Goal: Task Accomplishment & Management: Manage account settings

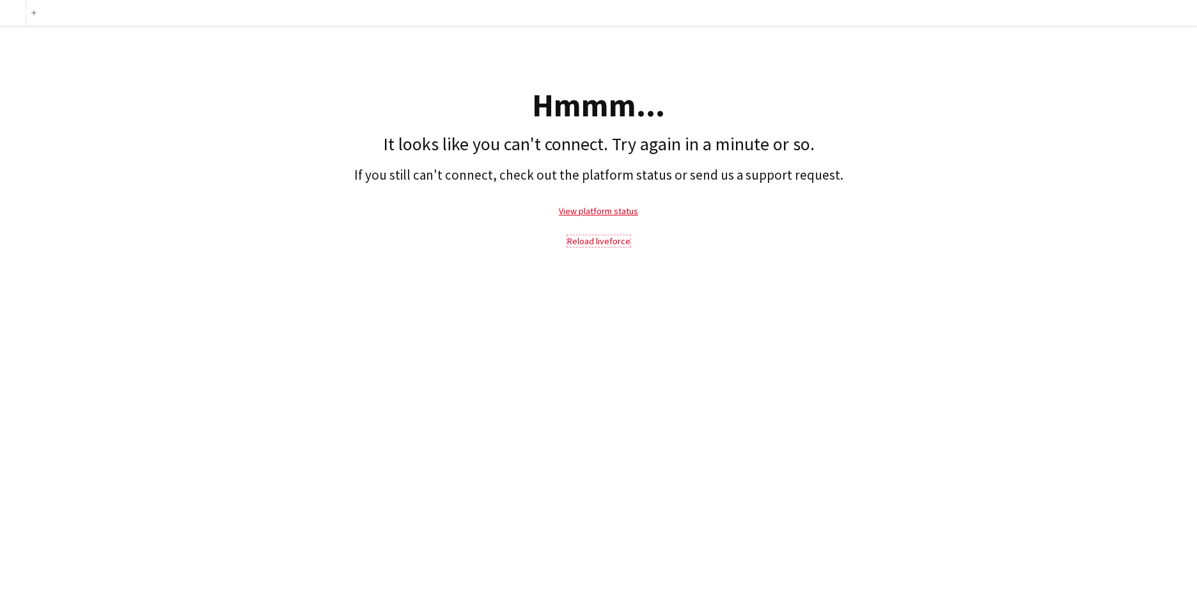
click at [587, 239] on link "Reload liveforce" at bounding box center [598, 241] width 63 height 12
click at [591, 206] on link "View platform status" at bounding box center [598, 211] width 79 height 12
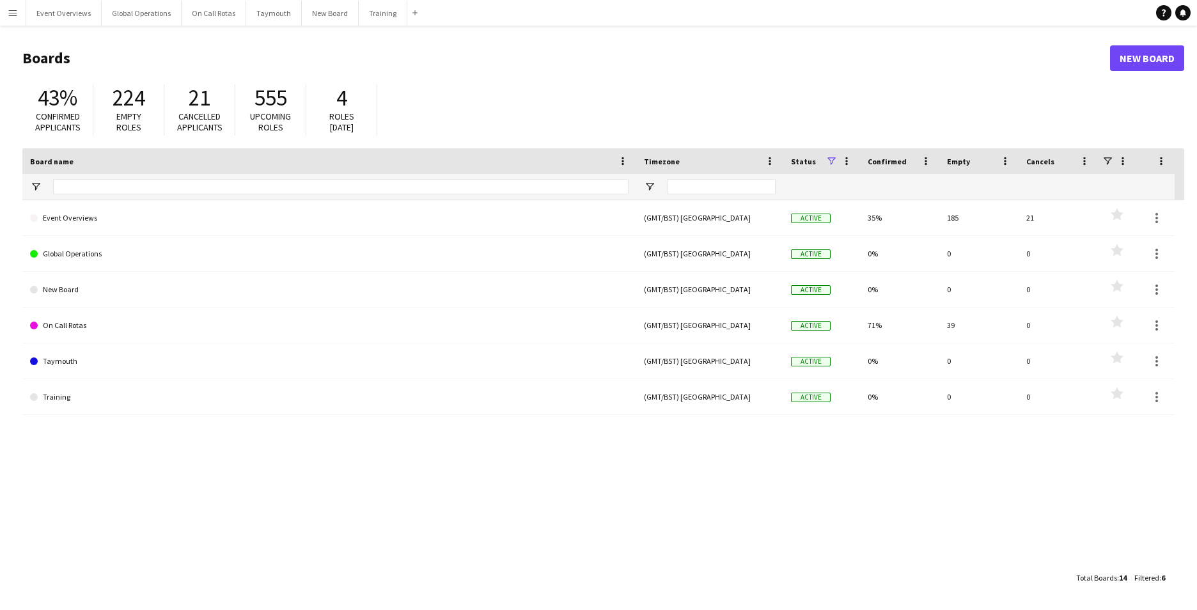
click at [17, 14] on app-icon "Menu" at bounding box center [13, 13] width 10 height 10
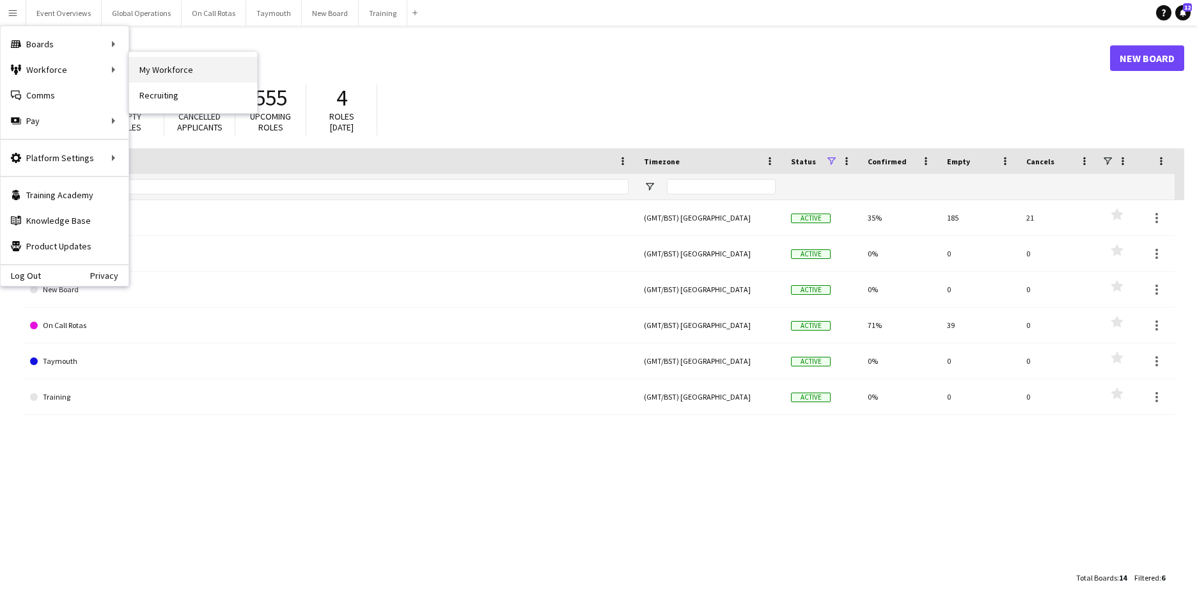
click at [169, 61] on link "My Workforce" at bounding box center [193, 70] width 128 height 26
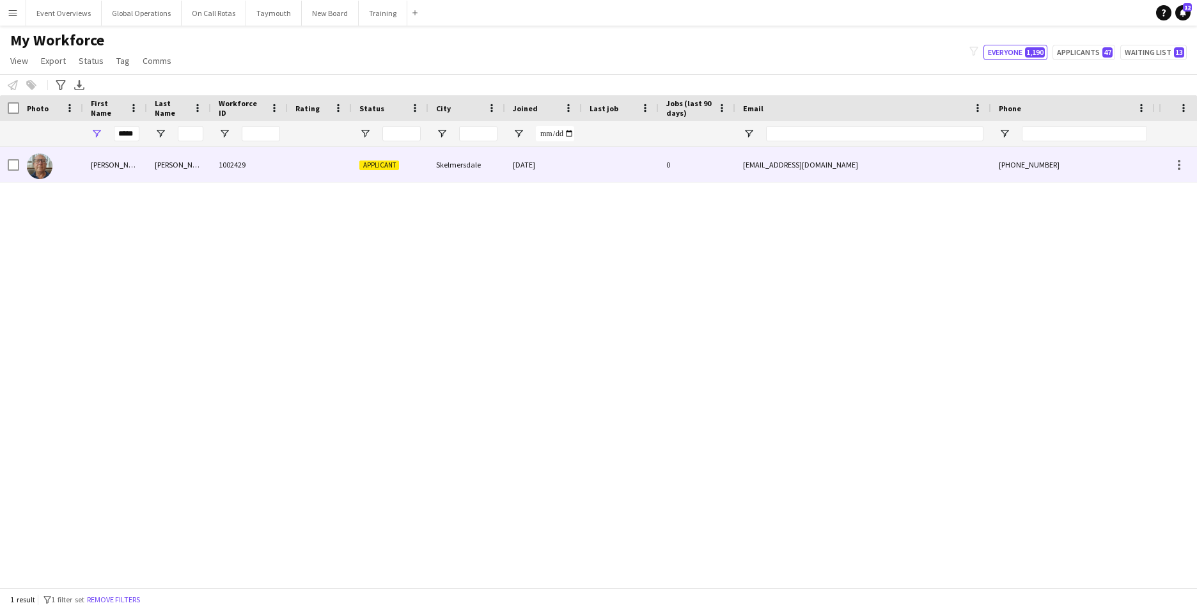
click at [98, 162] on div "[PERSON_NAME]" at bounding box center [115, 164] width 64 height 35
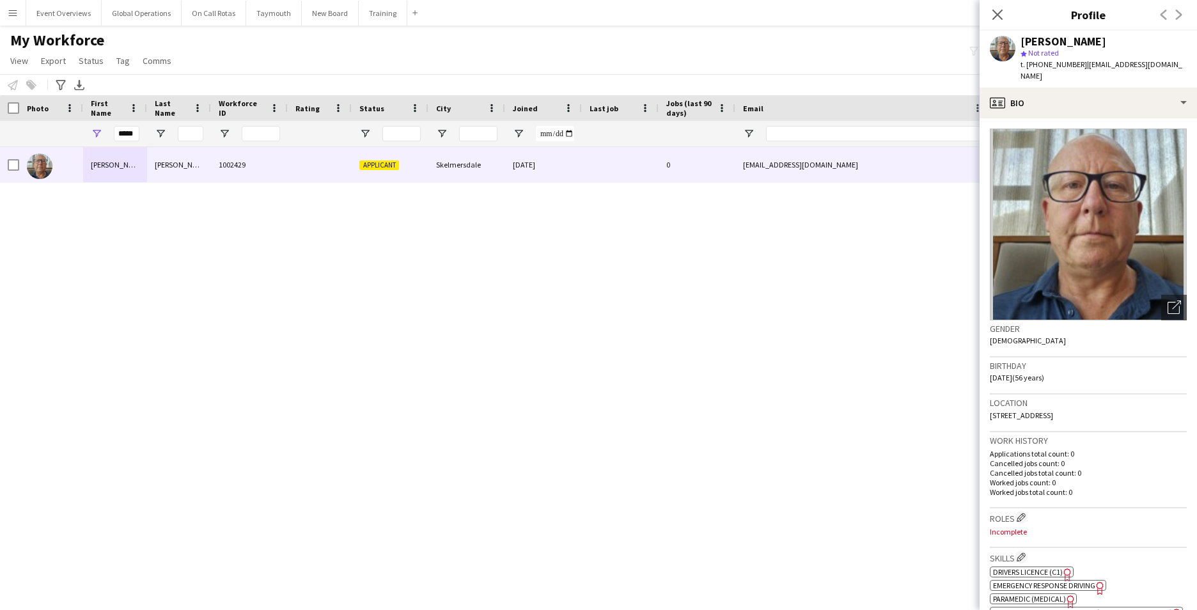
click at [19, 9] on button "Menu" at bounding box center [13, 13] width 26 height 26
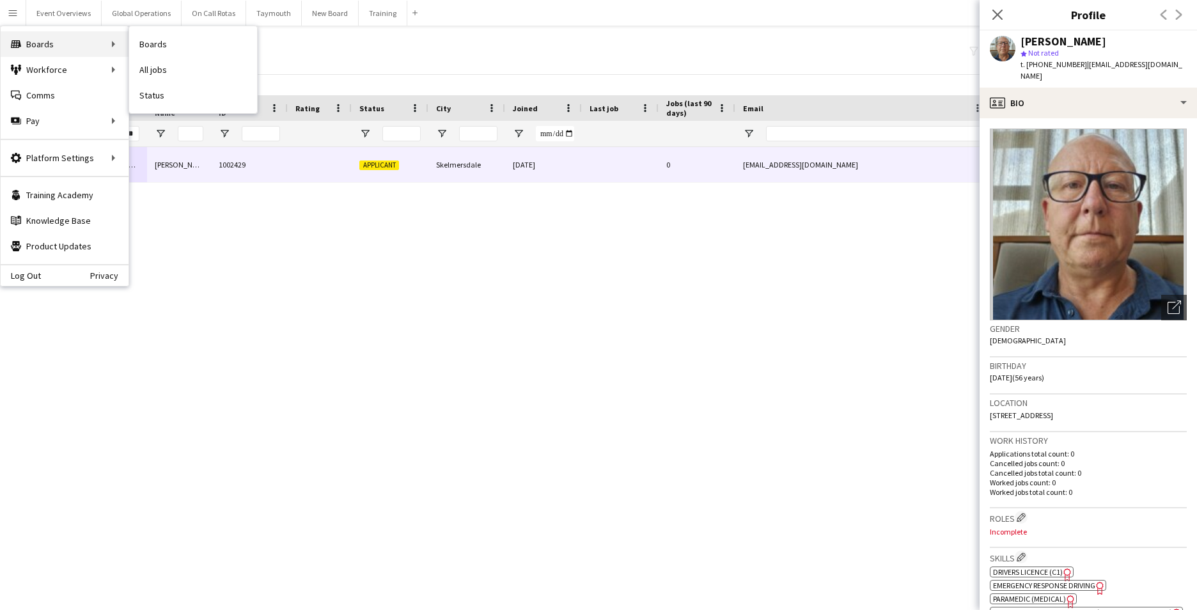
click at [56, 41] on div "Boards Boards" at bounding box center [65, 44] width 128 height 26
click at [173, 41] on link "Boards" at bounding box center [193, 44] width 128 height 26
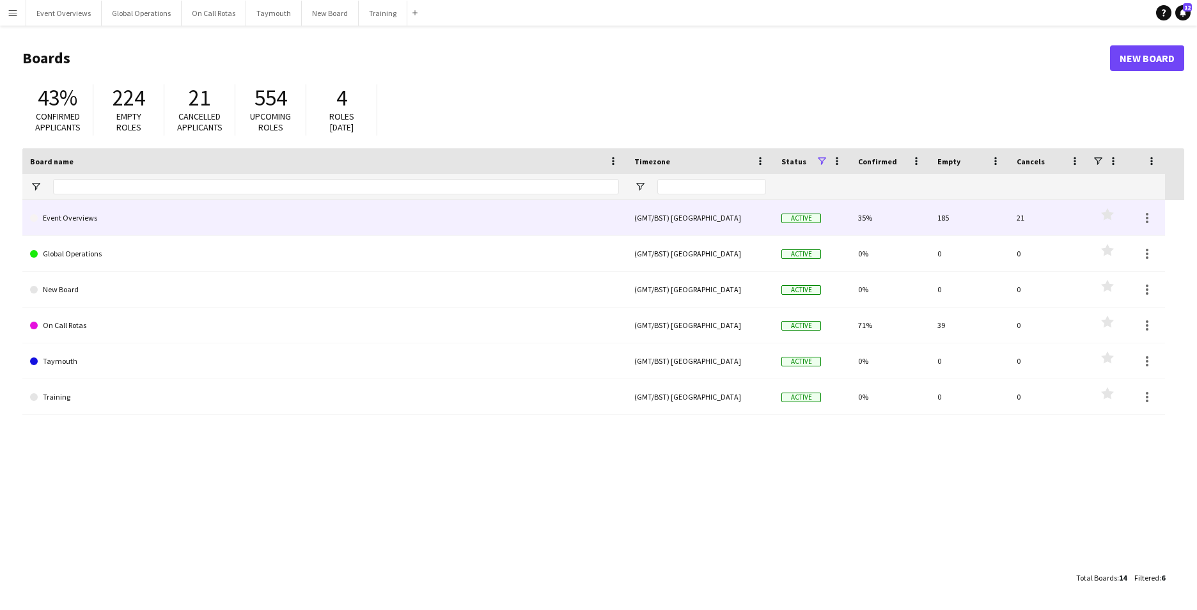
click at [88, 221] on link "Event Overviews" at bounding box center [324, 218] width 589 height 36
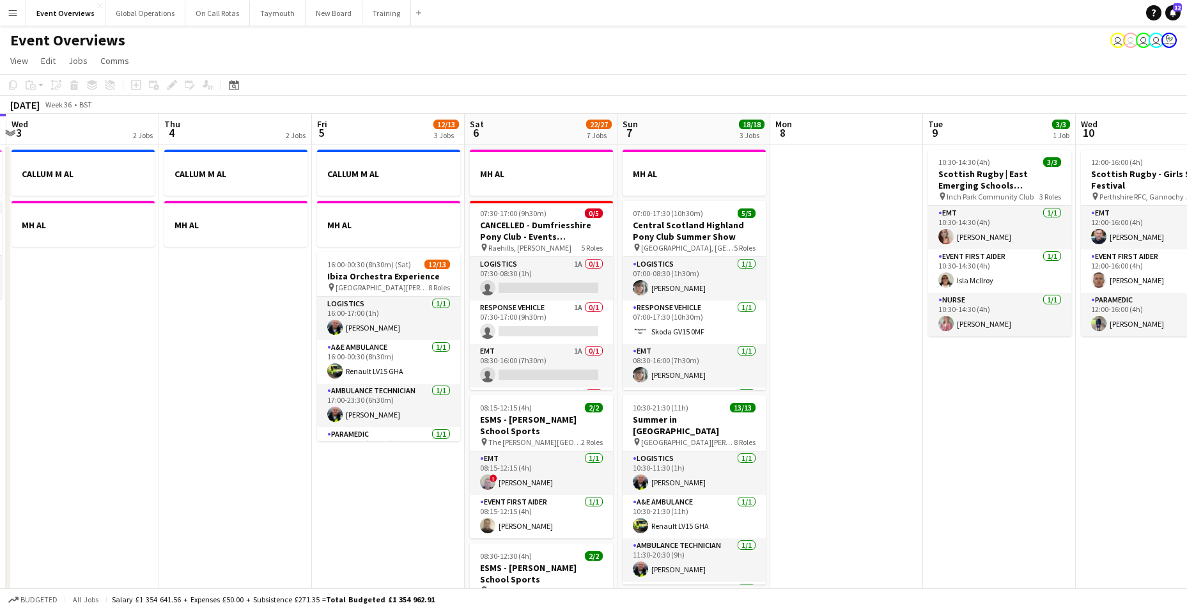
drag, startPoint x: 356, startPoint y: 548, endPoint x: -197, endPoint y: 521, distance: 553.6
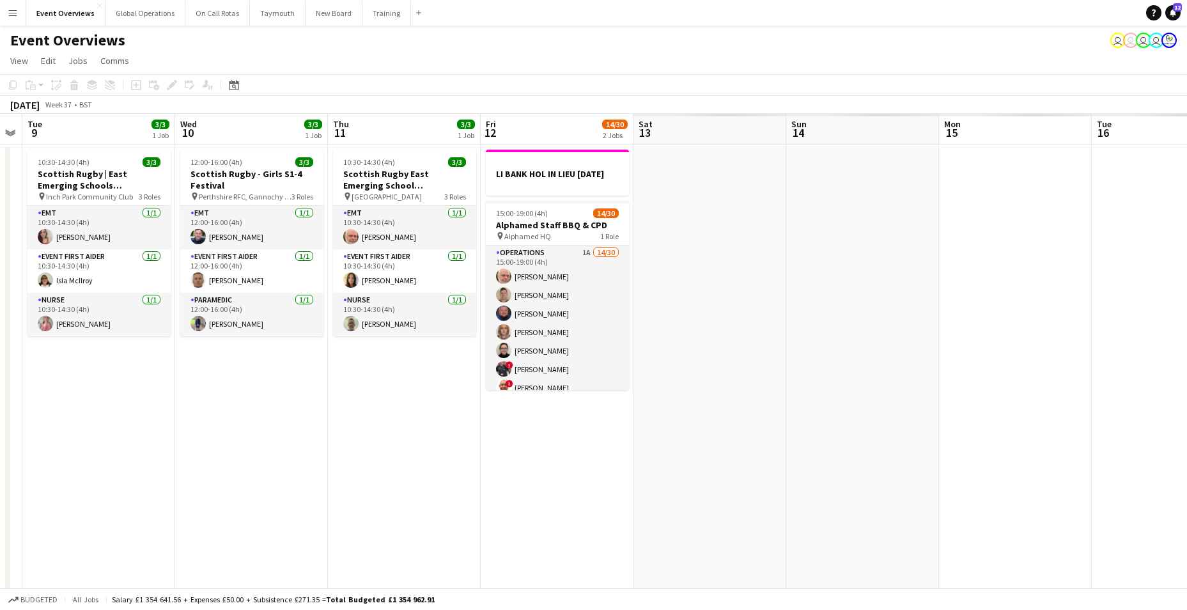
drag, startPoint x: 910, startPoint y: 478, endPoint x: -42, endPoint y: 527, distance: 953.8
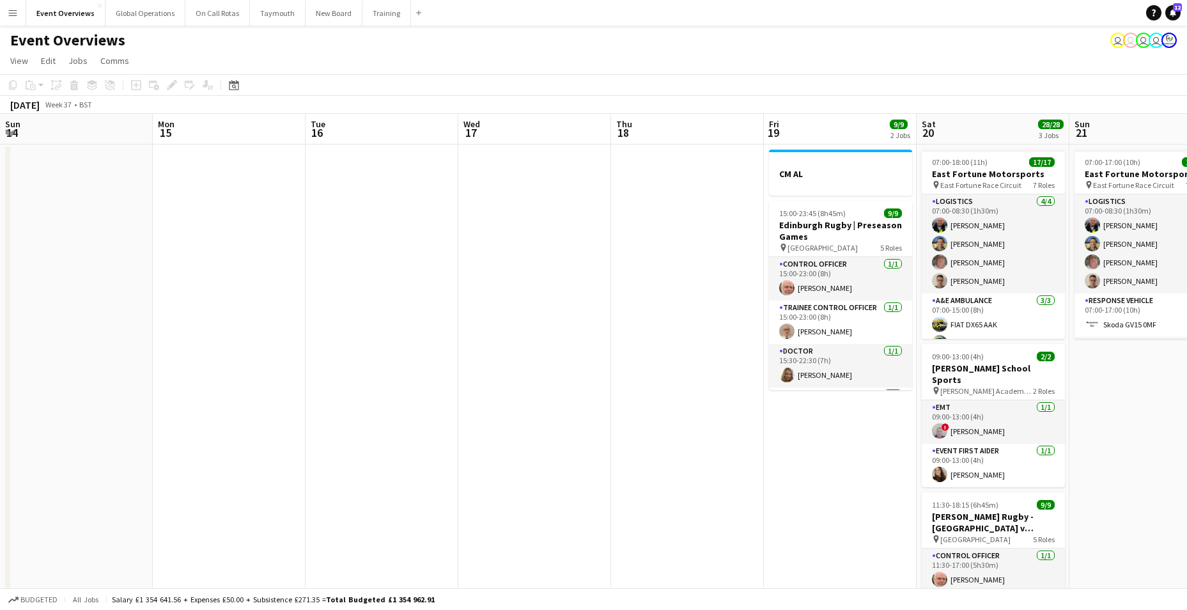
drag, startPoint x: 745, startPoint y: 517, endPoint x: 27, endPoint y: 529, distance: 718.0
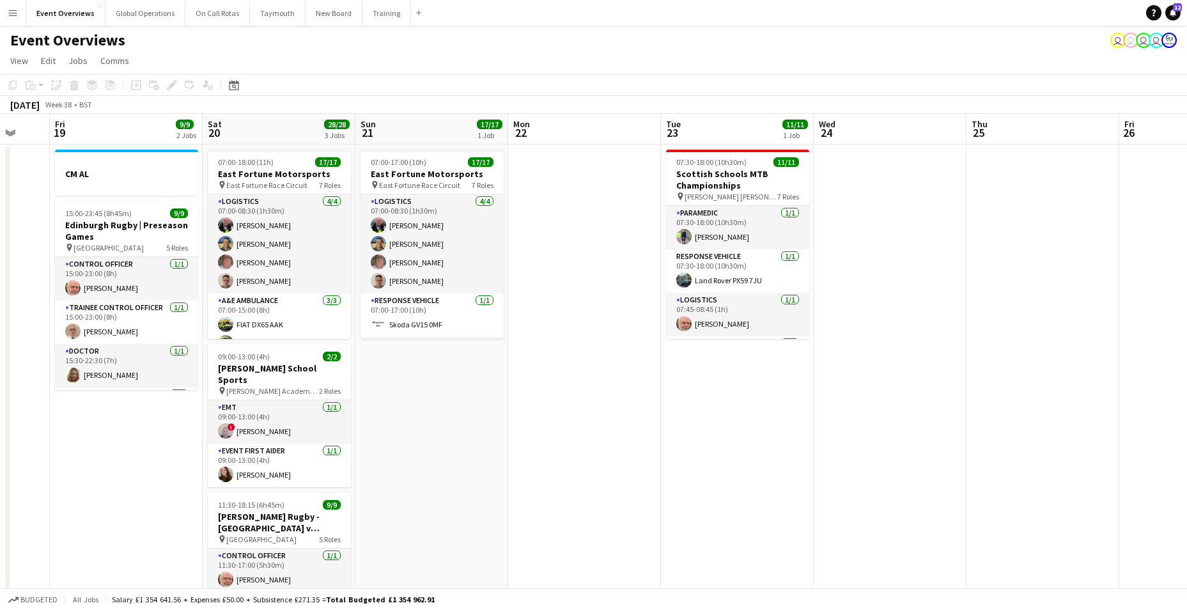
scroll to position [0, 437]
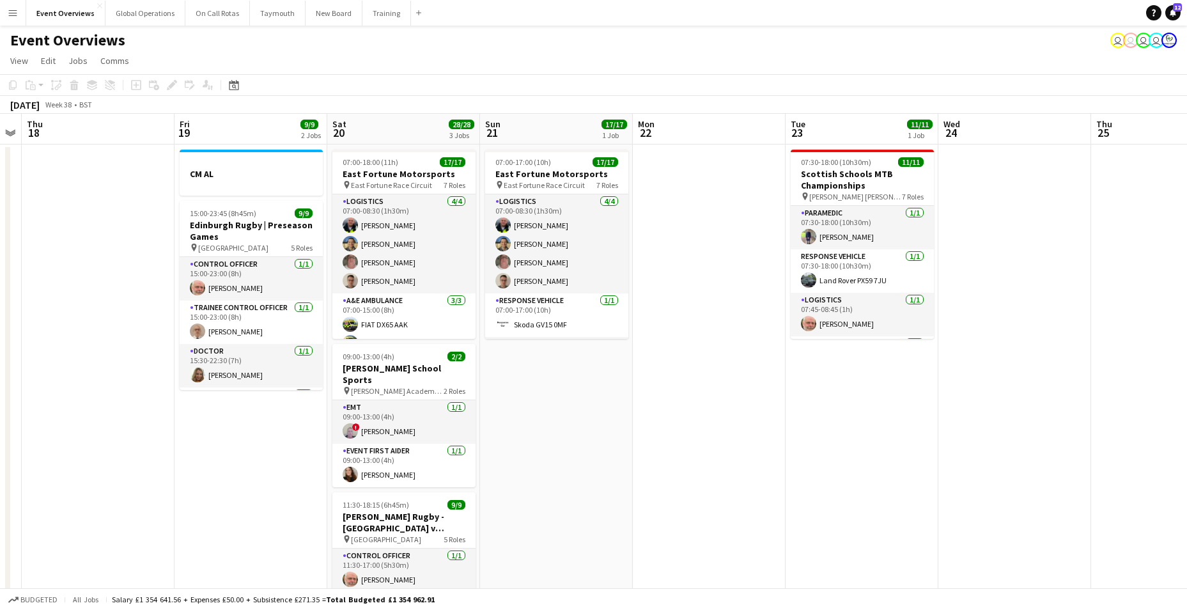
drag, startPoint x: 563, startPoint y: 519, endPoint x: -76, endPoint y: 543, distance: 639.7
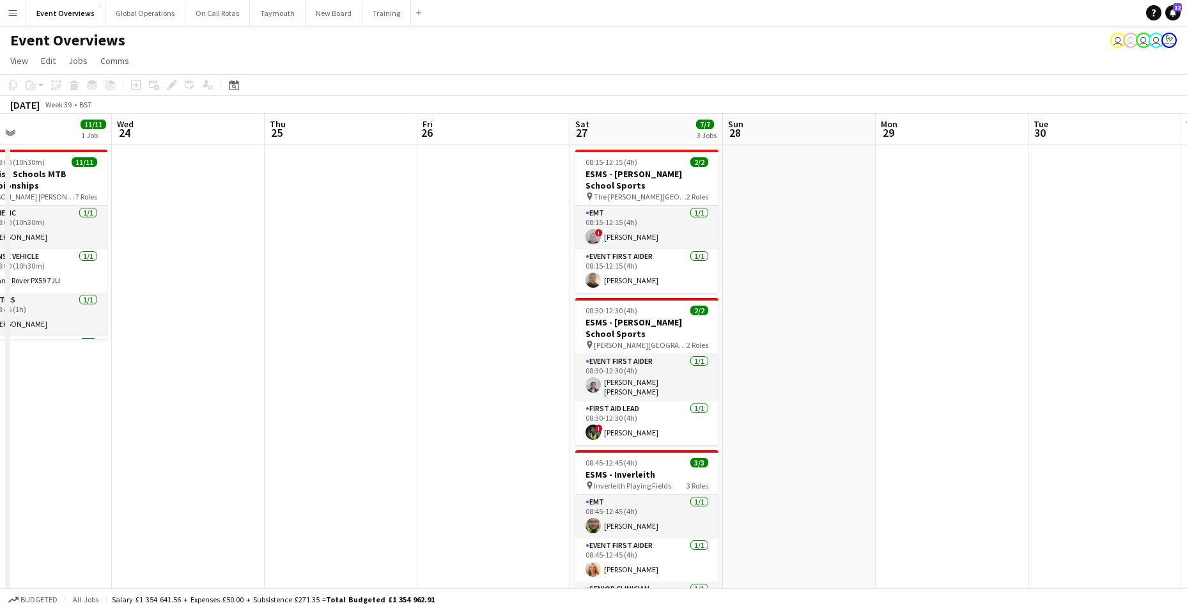
drag, startPoint x: 878, startPoint y: 459, endPoint x: 59, endPoint y: 484, distance: 819.3
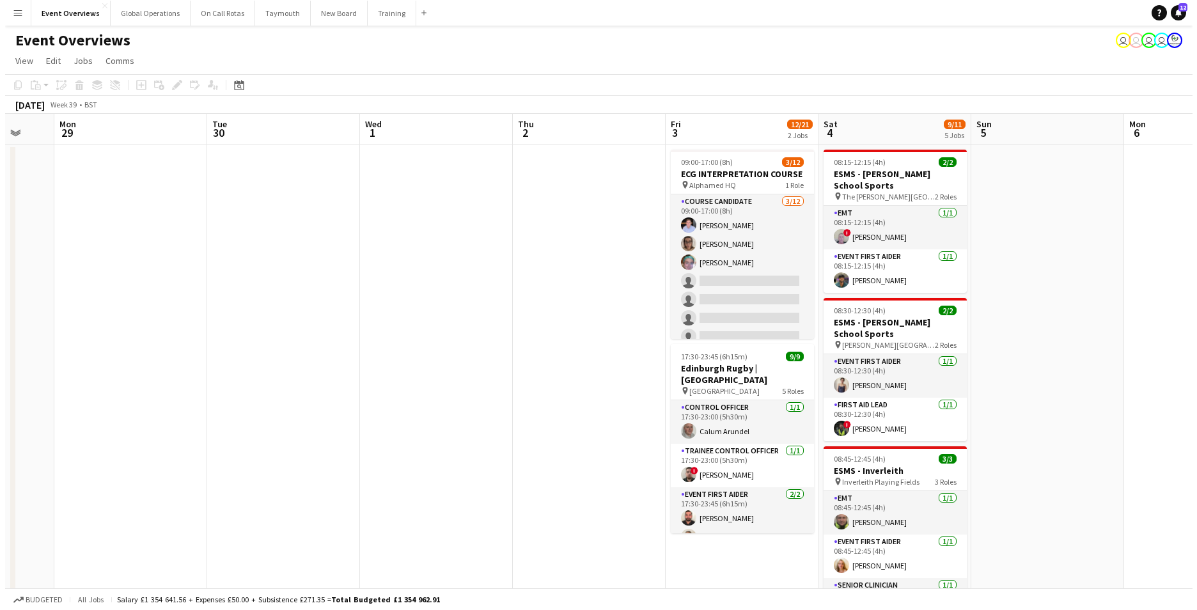
scroll to position [0, 412]
drag, startPoint x: 841, startPoint y: 501, endPoint x: 12, endPoint y: 489, distance: 829.2
click at [6, 15] on button "Menu" at bounding box center [13, 13] width 26 height 26
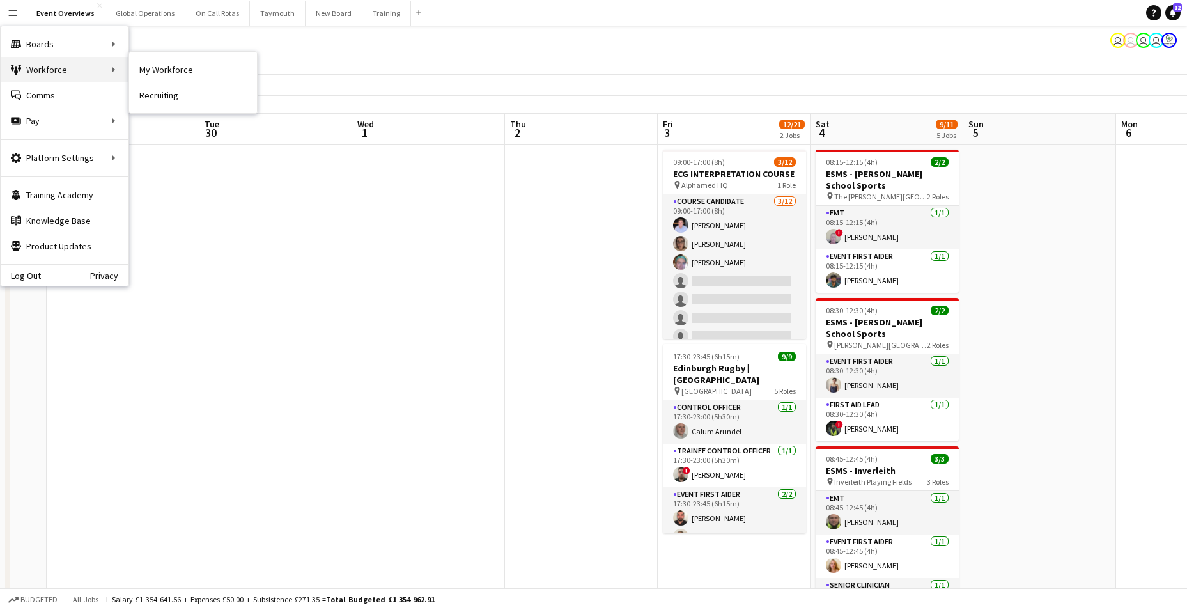
click at [40, 68] on div "Workforce Workforce" at bounding box center [65, 70] width 128 height 26
click at [146, 70] on link "My Workforce" at bounding box center [193, 70] width 128 height 26
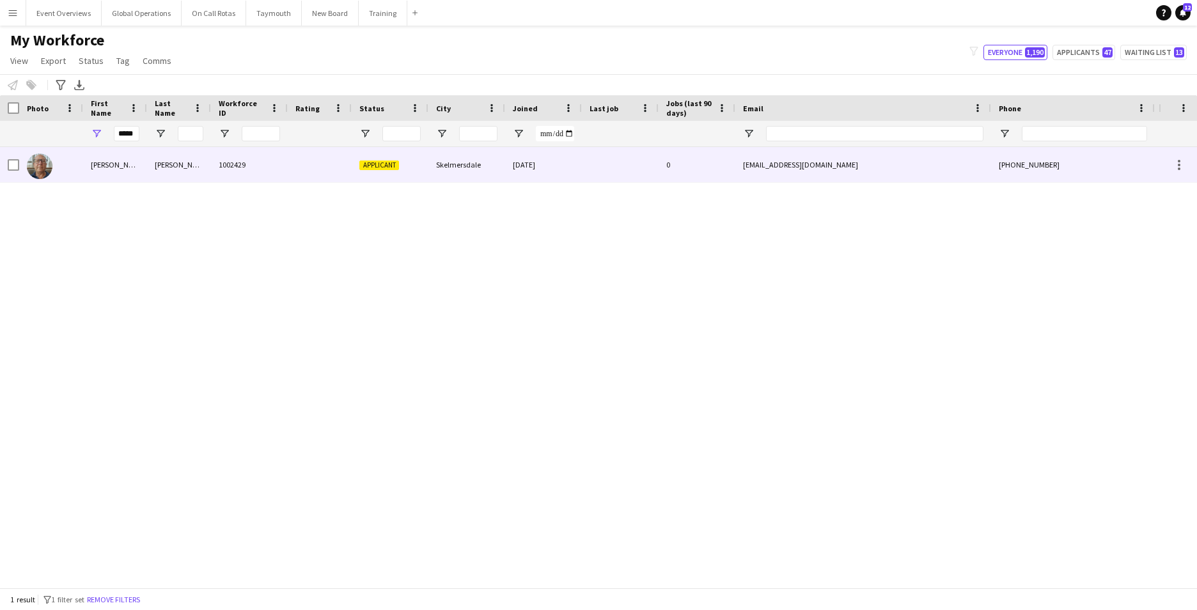
click at [99, 166] on div "[PERSON_NAME]" at bounding box center [115, 164] width 64 height 35
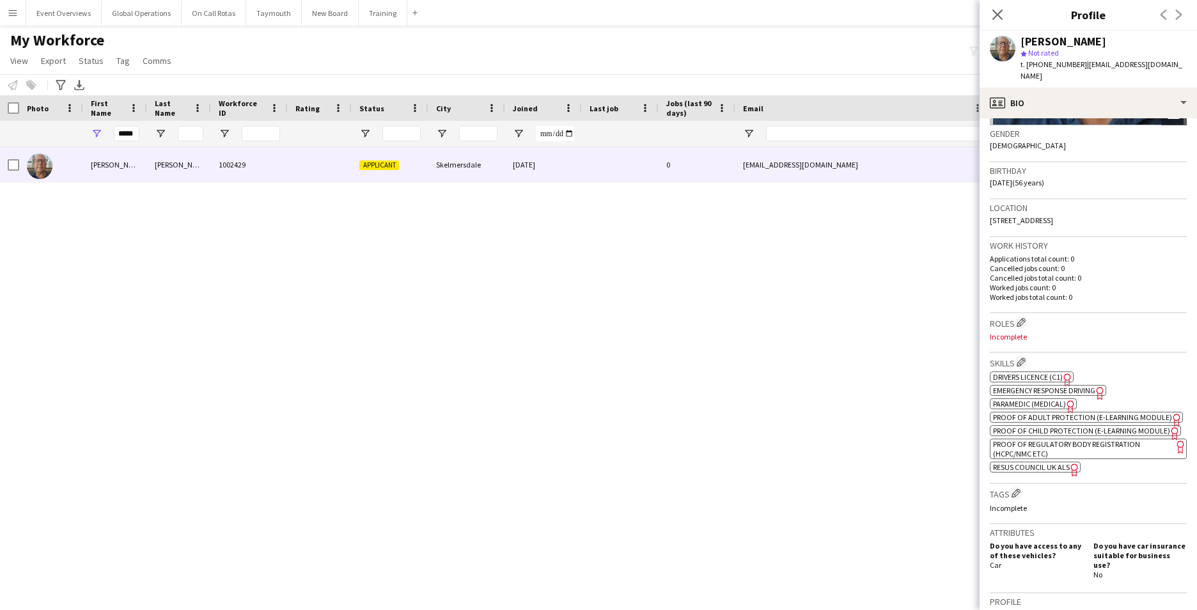
scroll to position [202, 0]
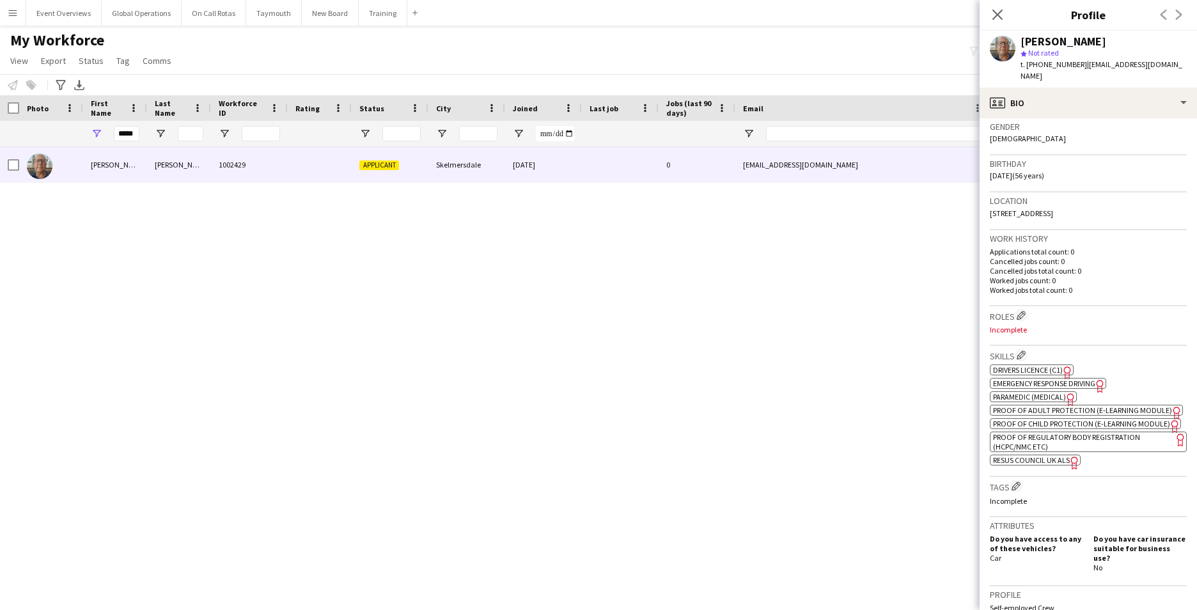
click at [1048, 378] on span "Emergency Response Driving" at bounding box center [1044, 383] width 102 height 10
click at [1063, 405] on span "Proof of Adult Protection (e-Learning Module)" at bounding box center [1082, 410] width 179 height 10
click at [1013, 449] on span "Proof of Regulatory Body Registration (HCPC/NMC etc)" at bounding box center [1066, 441] width 147 height 19
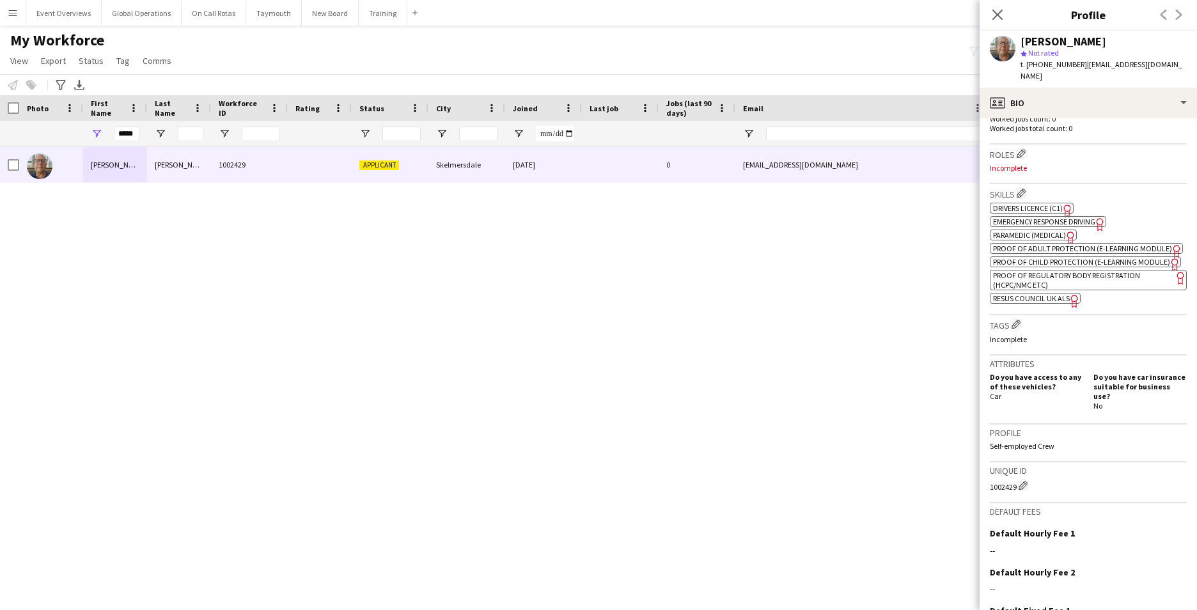
scroll to position [394, 0]
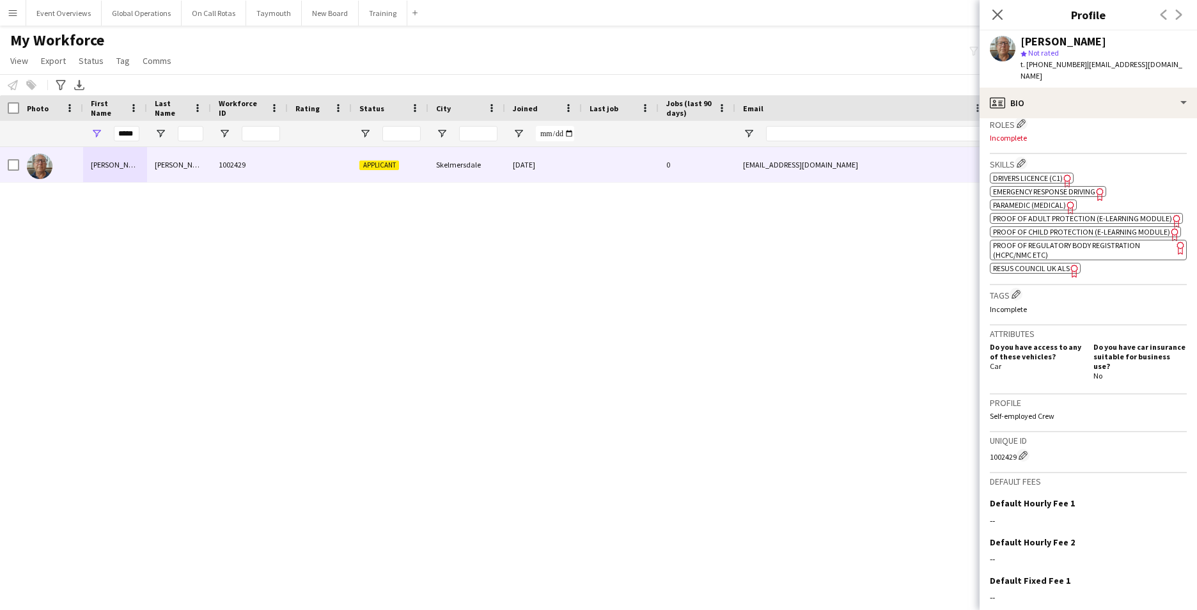
click at [1022, 273] on span "Resus Council UK ALS" at bounding box center [1031, 268] width 77 height 10
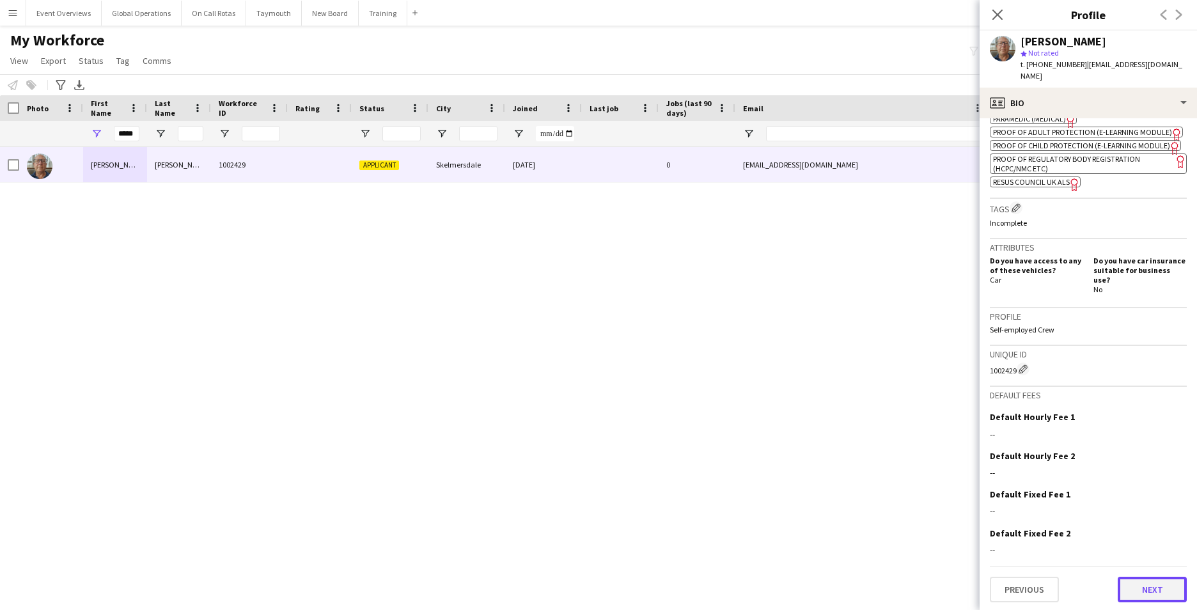
click at [1129, 586] on button "Next" at bounding box center [1151, 590] width 69 height 26
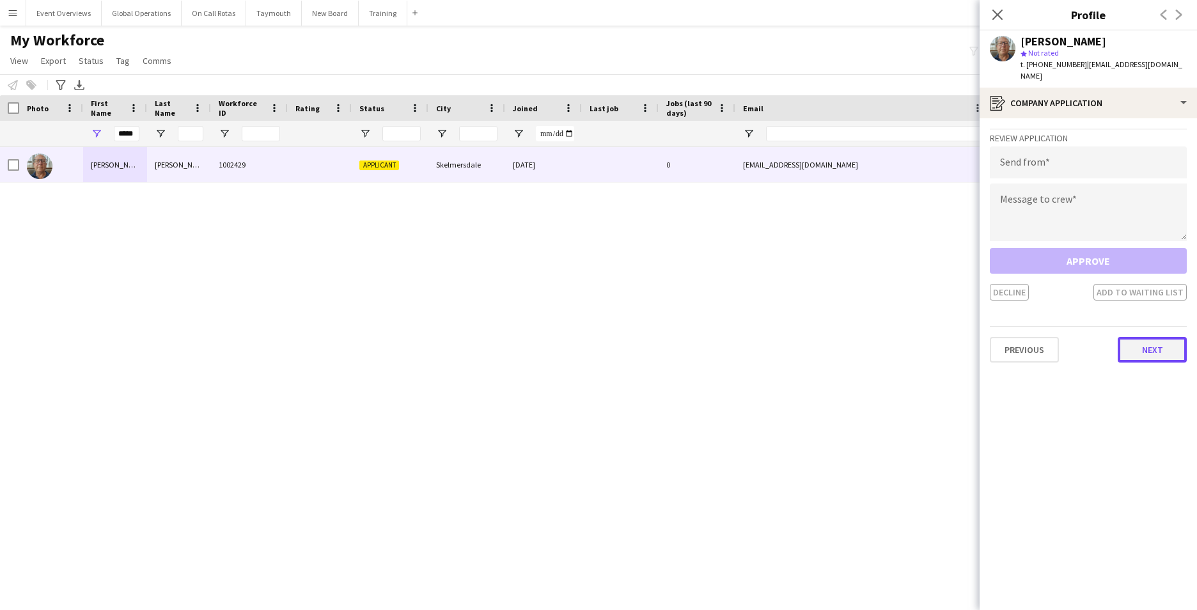
click at [1142, 340] on button "Next" at bounding box center [1151, 350] width 69 height 26
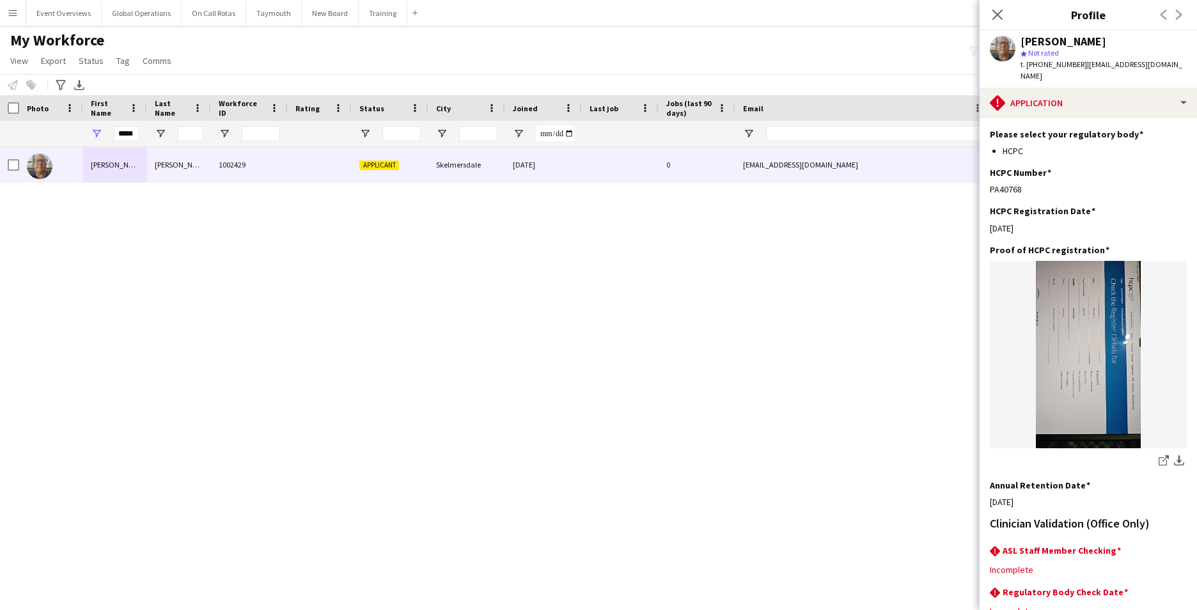
scroll to position [281, 0]
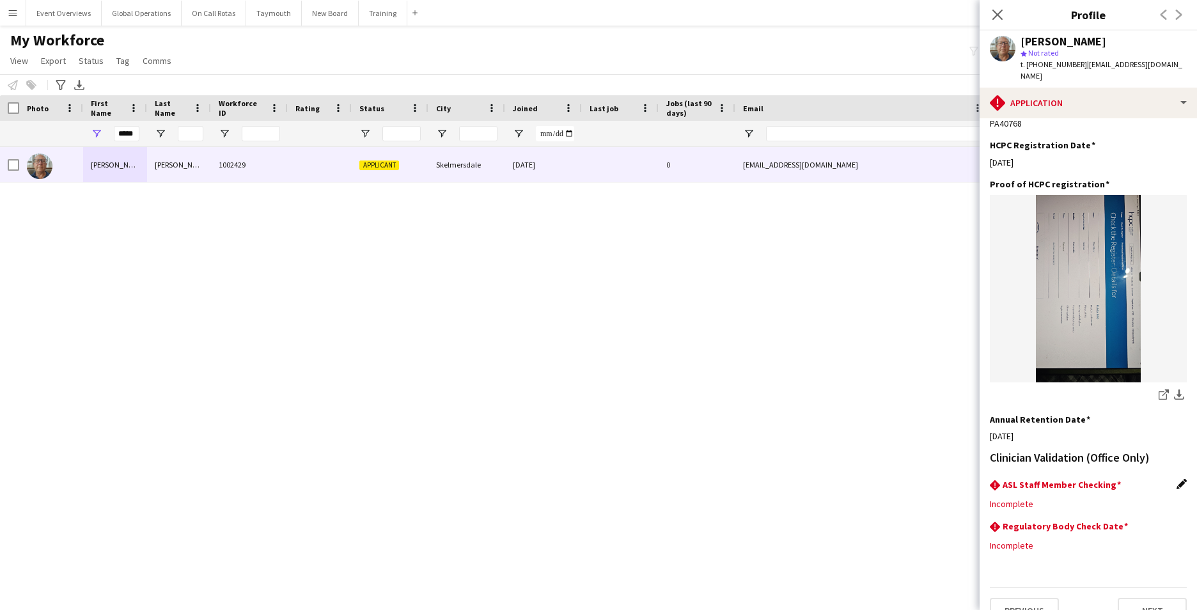
click at [1167, 479] on div "rhombus-alert ASL Staff Member Checking Edit this field" at bounding box center [1088, 486] width 197 height 14
click at [1162, 479] on div "rhombus-alert ASL Staff Member Checking Edit this field" at bounding box center [1088, 486] width 197 height 14
click at [1179, 457] on app-section-data-types "Please ensure that applications are fully completed to avoid delays in the appl…" at bounding box center [1087, 364] width 217 height 492
click at [1176, 479] on app-icon "Edit this field" at bounding box center [1181, 484] width 10 height 10
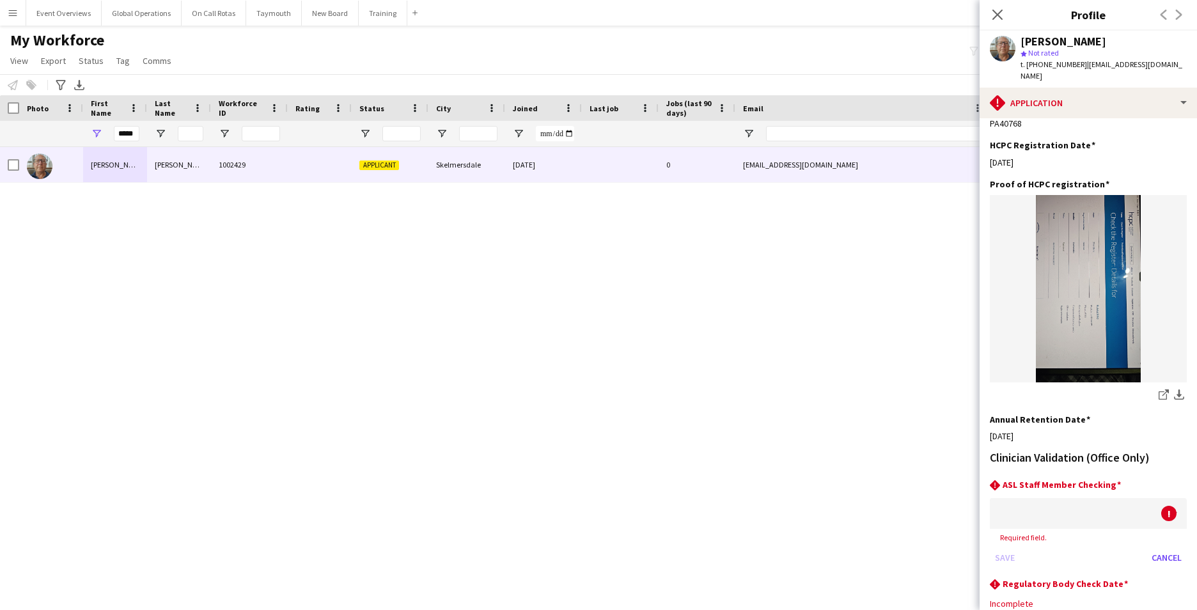
click at [1034, 498] on div at bounding box center [1075, 513] width 171 height 31
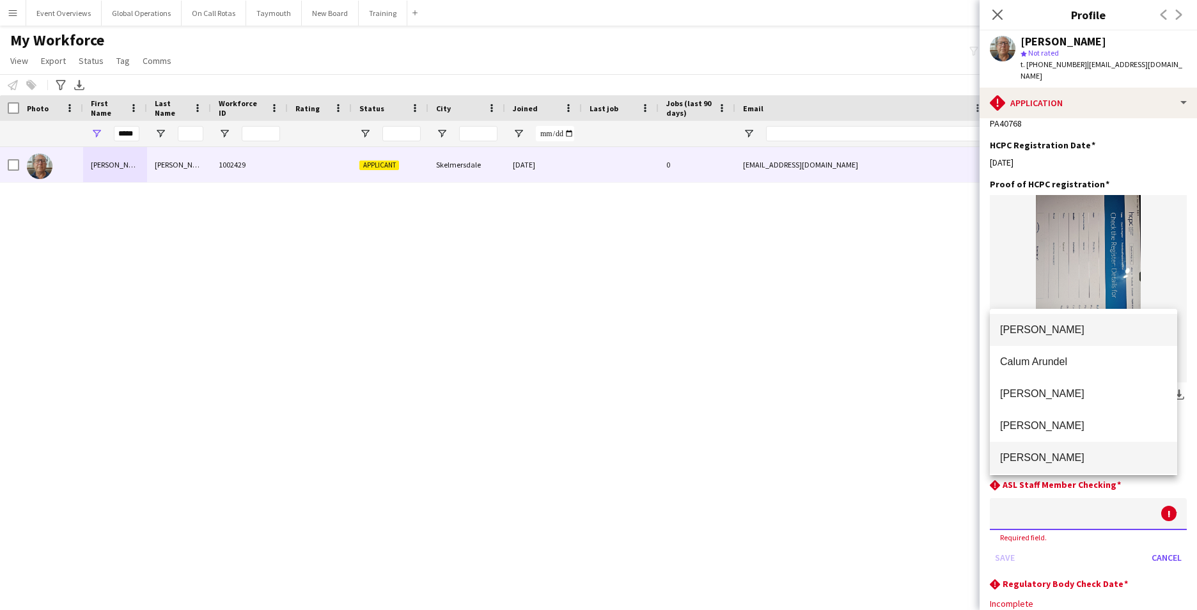
click at [1041, 449] on mat-option "[PERSON_NAME]" at bounding box center [1083, 458] width 187 height 32
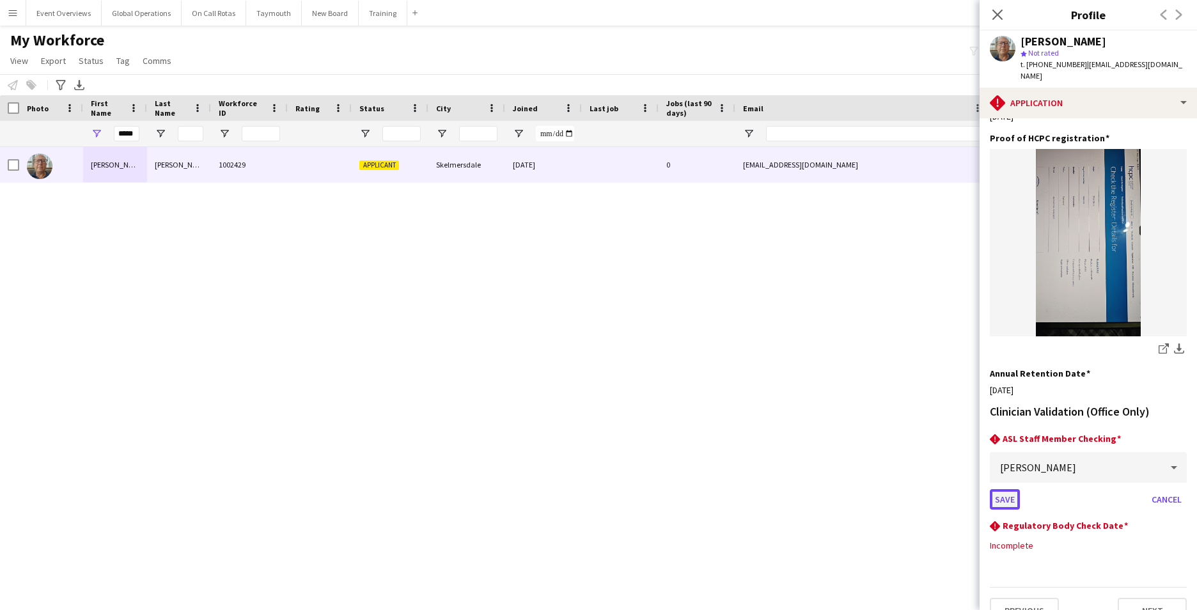
click at [1009, 489] on button "Save" at bounding box center [1005, 499] width 30 height 20
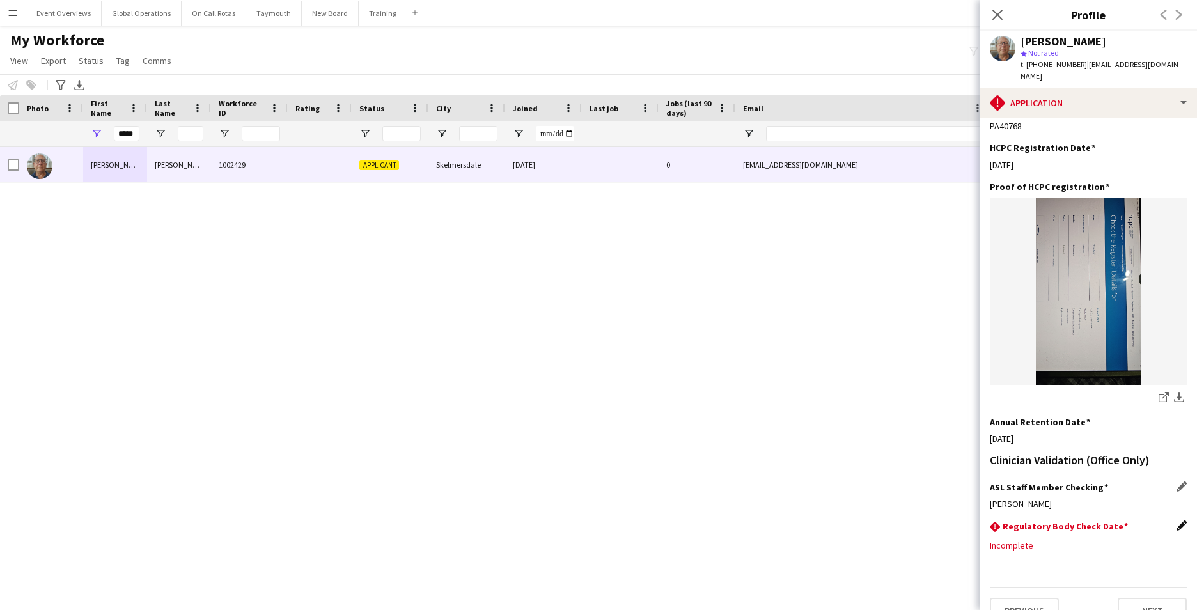
click at [1176, 520] on app-icon "Edit this field" at bounding box center [1181, 525] width 10 height 10
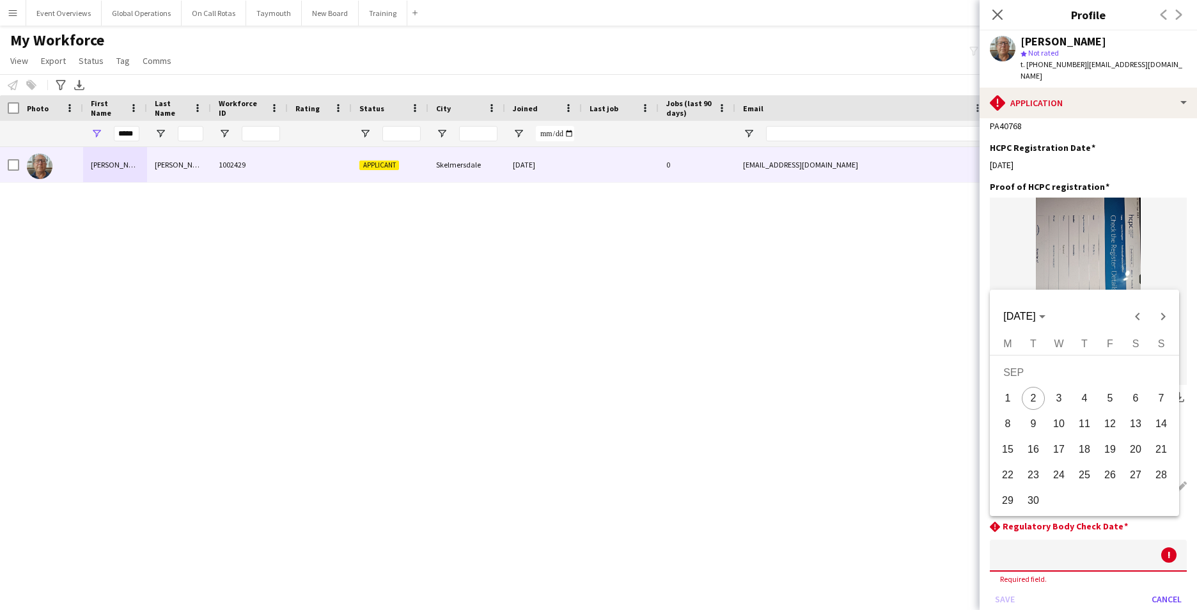
click at [1032, 535] on body "Menu Boards Boards Boards All jobs Status Workforce Workforce My Workforce Recr…" at bounding box center [598, 305] width 1197 height 610
click at [1034, 398] on span "2" at bounding box center [1033, 398] width 23 height 23
type input "**********"
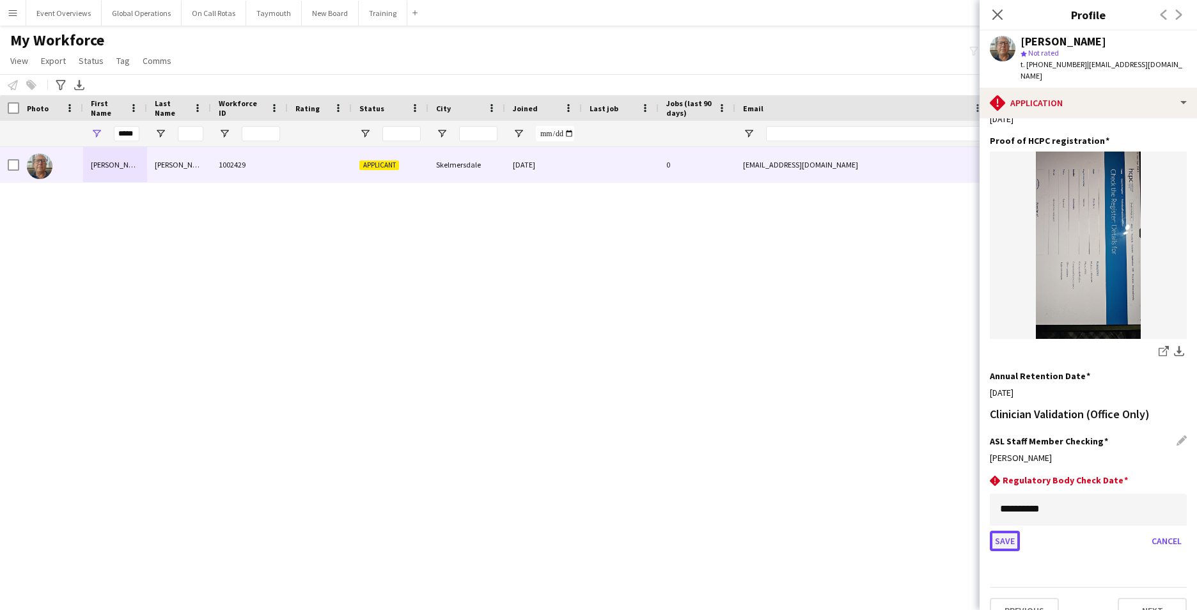
click at [1001, 531] on button "Save" at bounding box center [1005, 541] width 30 height 20
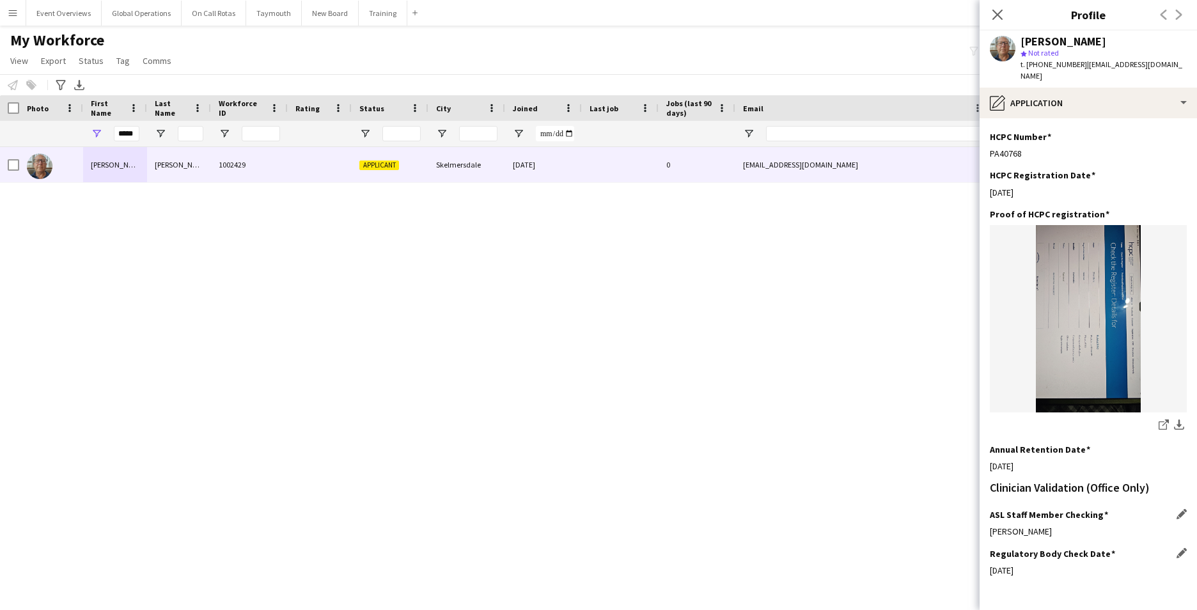
scroll to position [276, 0]
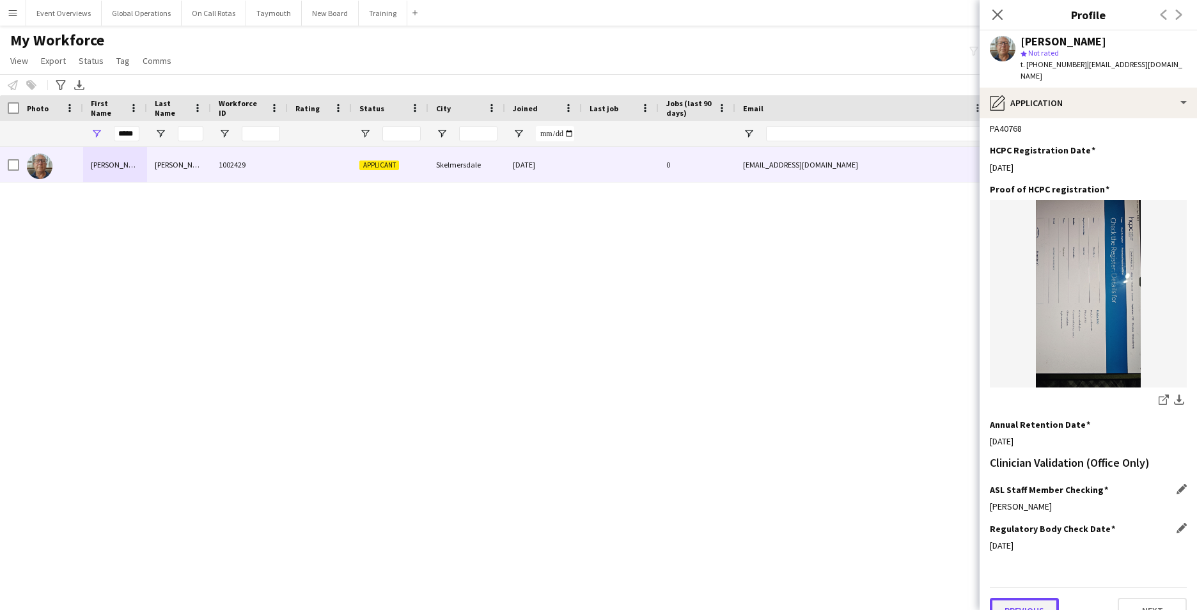
click at [1021, 598] on button "Previous" at bounding box center [1024, 611] width 69 height 26
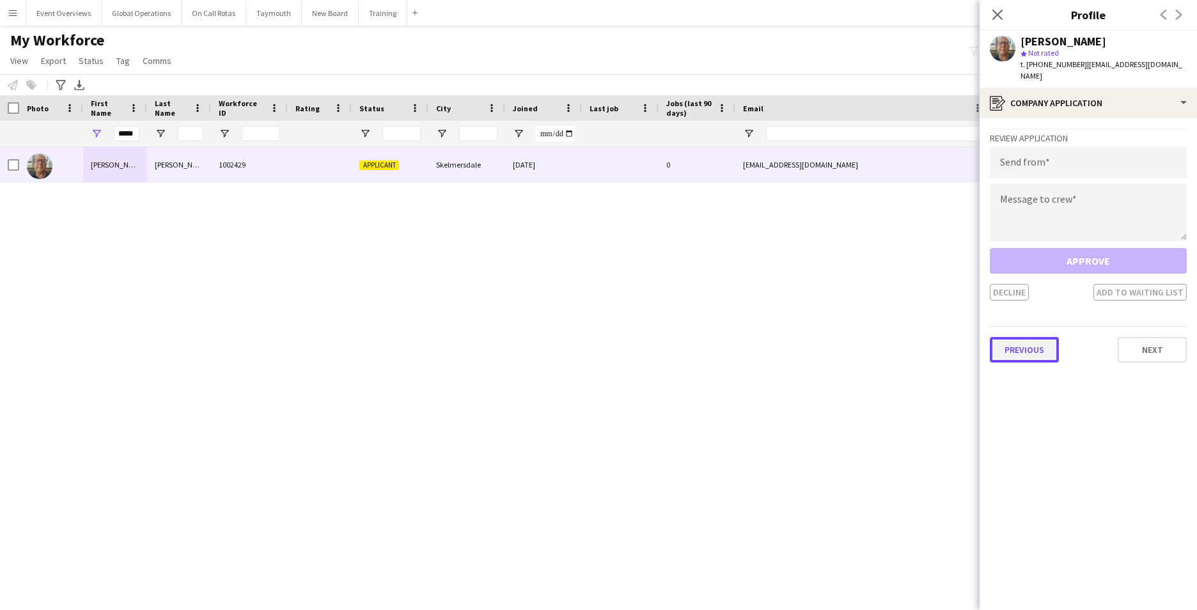
click at [1018, 345] on button "Previous" at bounding box center [1024, 350] width 69 height 26
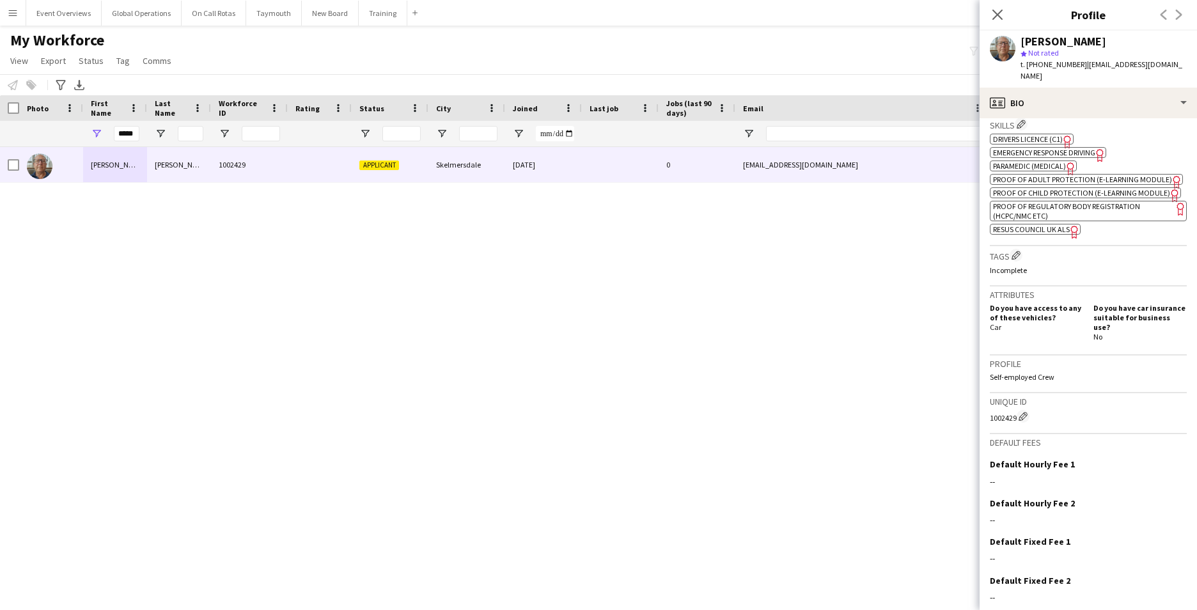
scroll to position [480, 0]
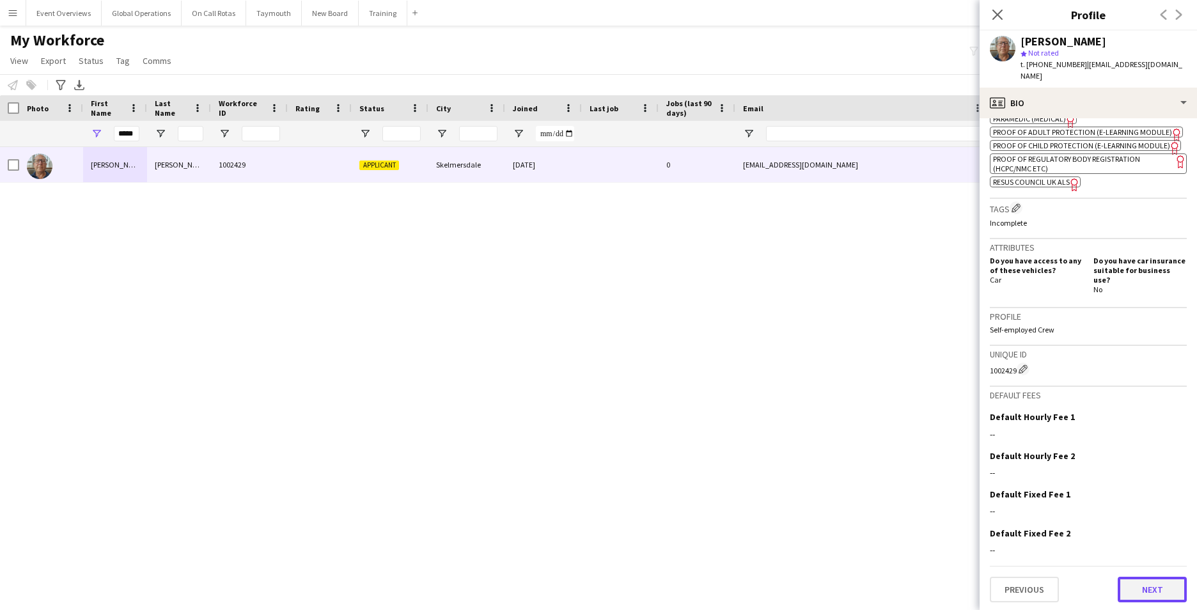
click at [1151, 582] on button "Next" at bounding box center [1151, 590] width 69 height 26
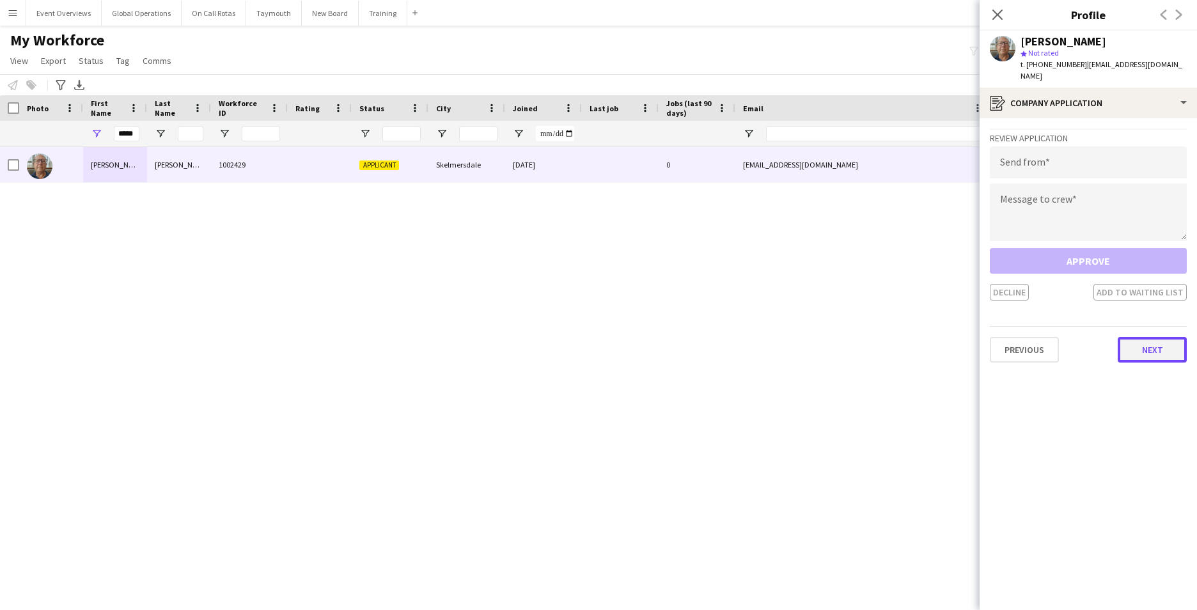
click at [1139, 337] on button "Next" at bounding box center [1151, 350] width 69 height 26
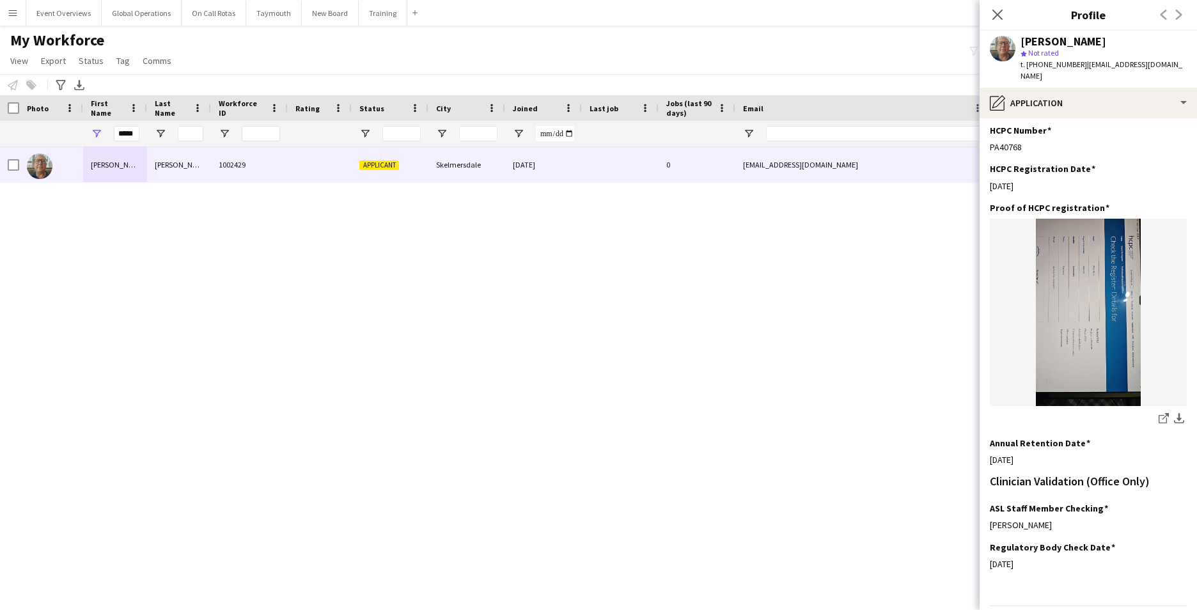
scroll to position [276, 0]
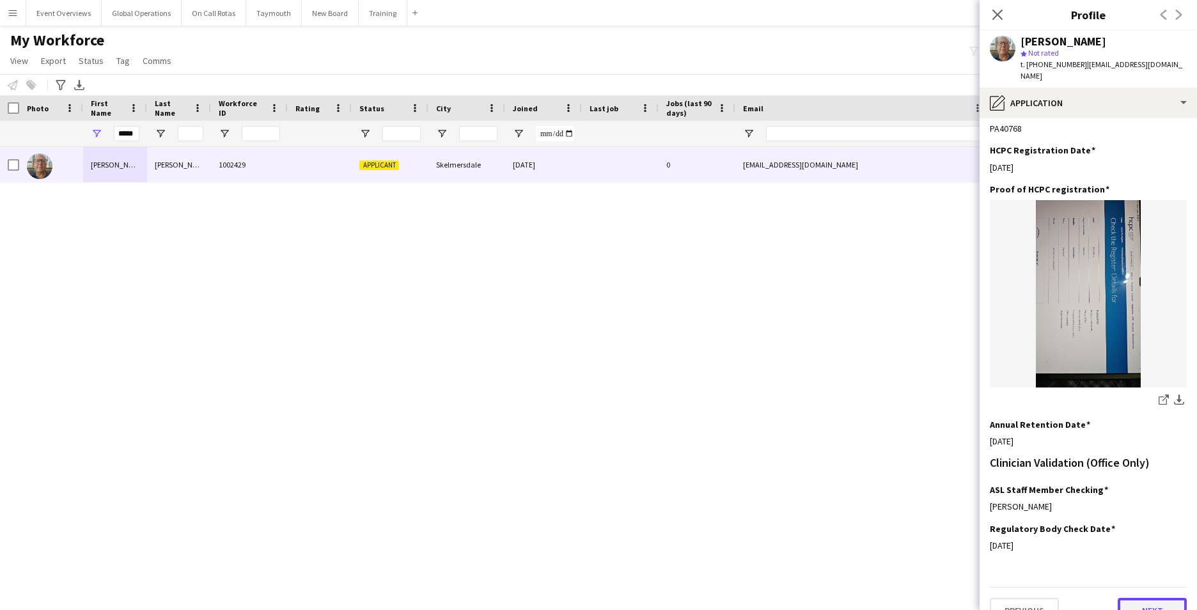
click at [1129, 598] on button "Next" at bounding box center [1151, 611] width 69 height 26
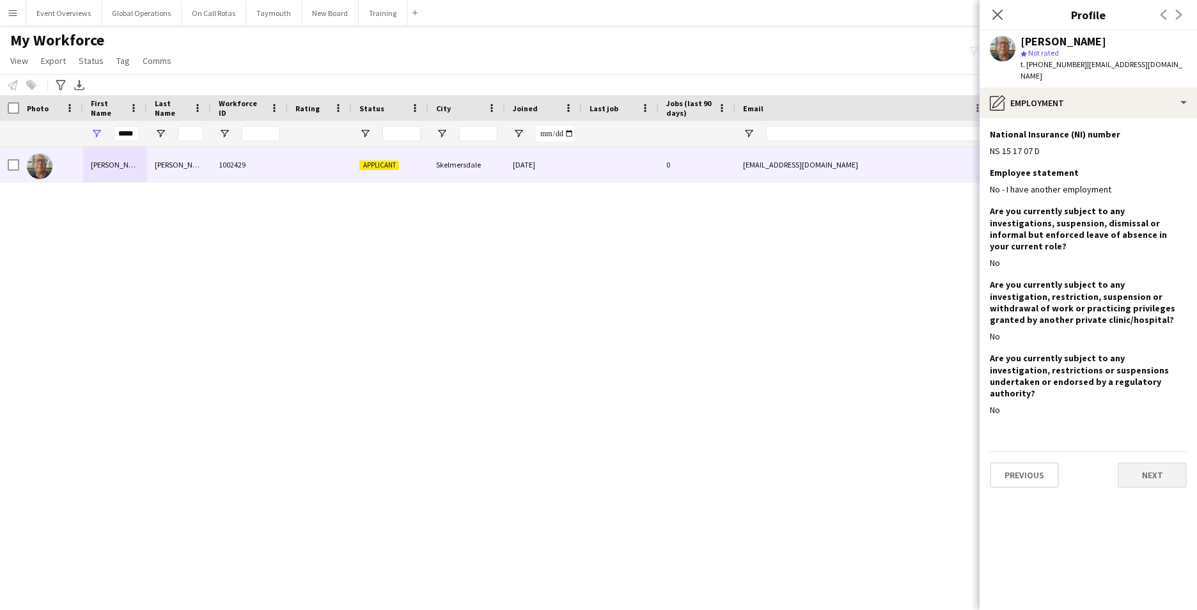
scroll to position [0, 0]
click at [1142, 462] on button "Next" at bounding box center [1151, 475] width 69 height 26
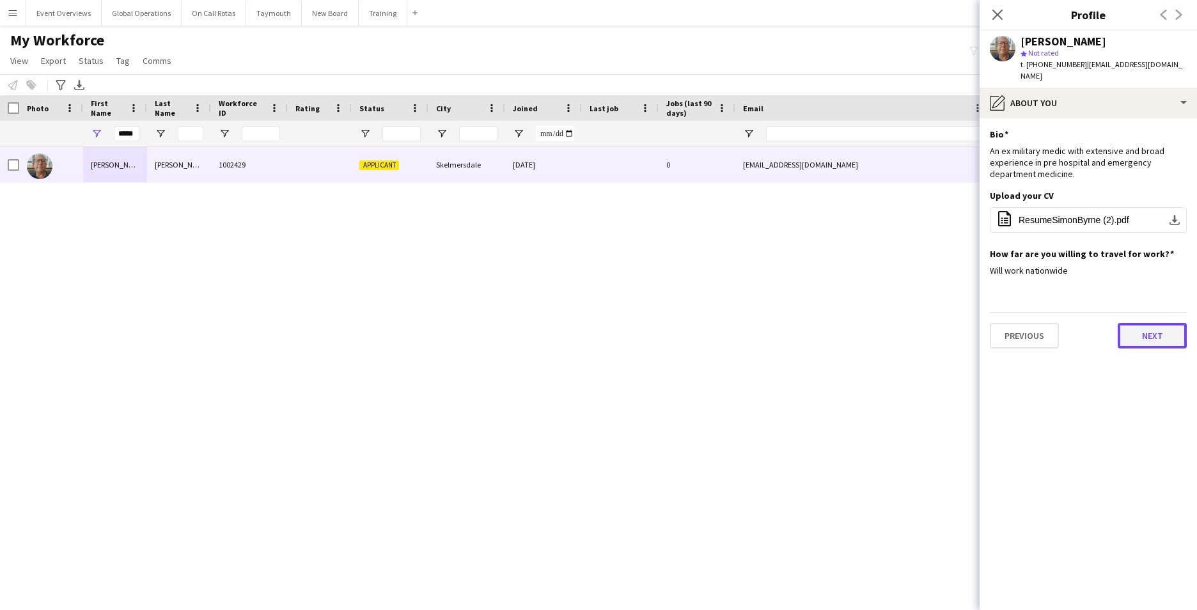
click at [1146, 323] on button "Next" at bounding box center [1151, 336] width 69 height 26
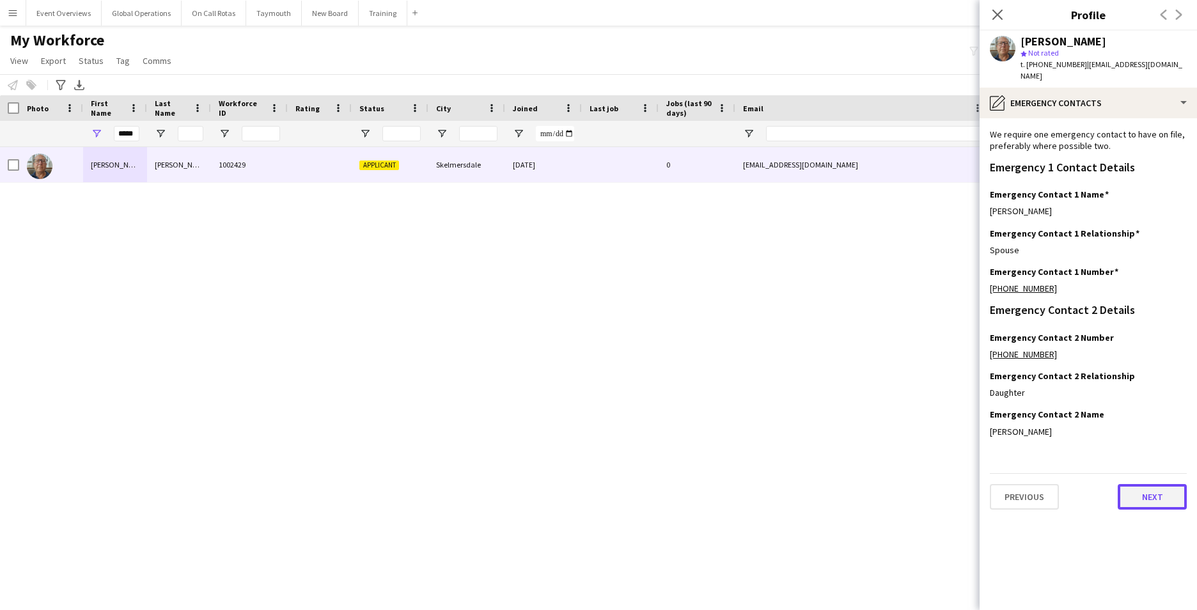
click at [1151, 491] on button "Next" at bounding box center [1151, 497] width 69 height 26
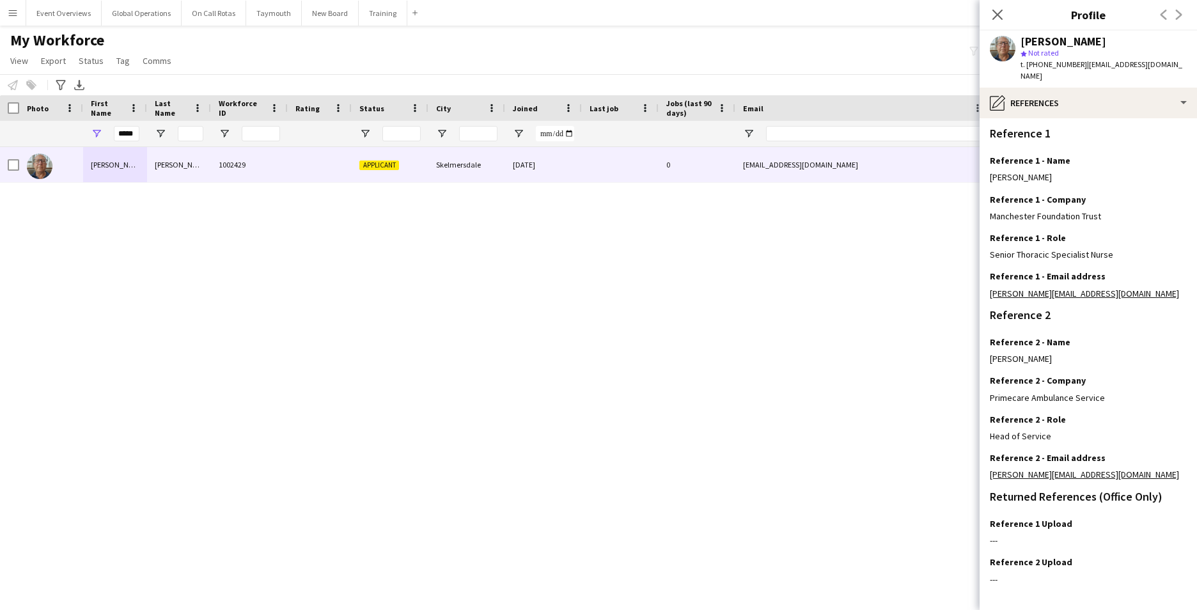
scroll to position [153, 0]
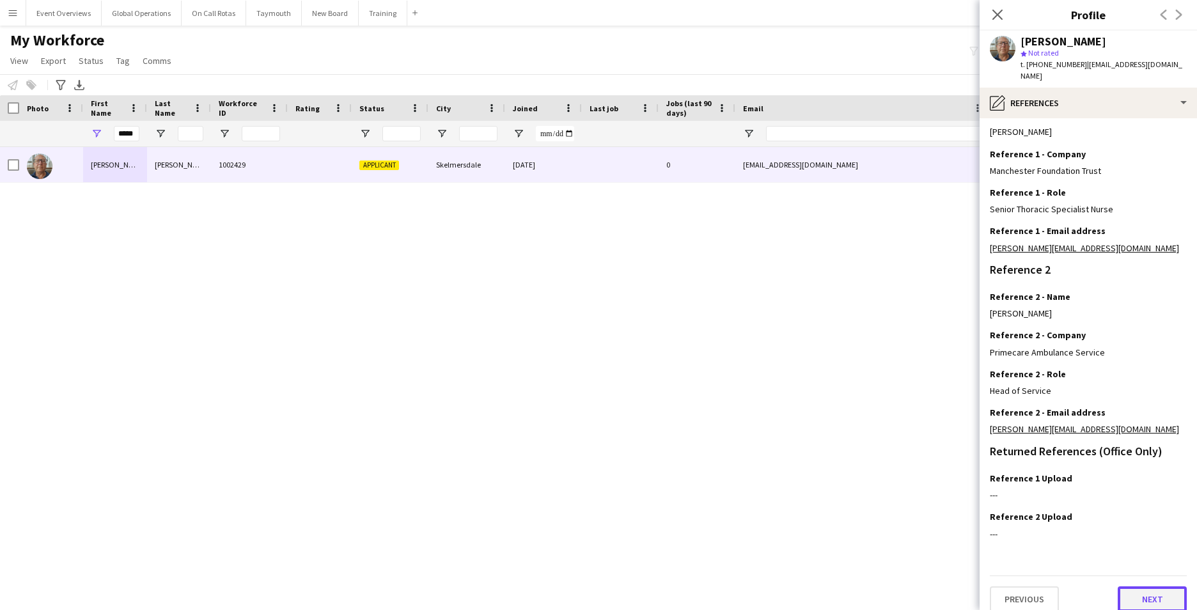
click at [1134, 586] on button "Next" at bounding box center [1151, 599] width 69 height 26
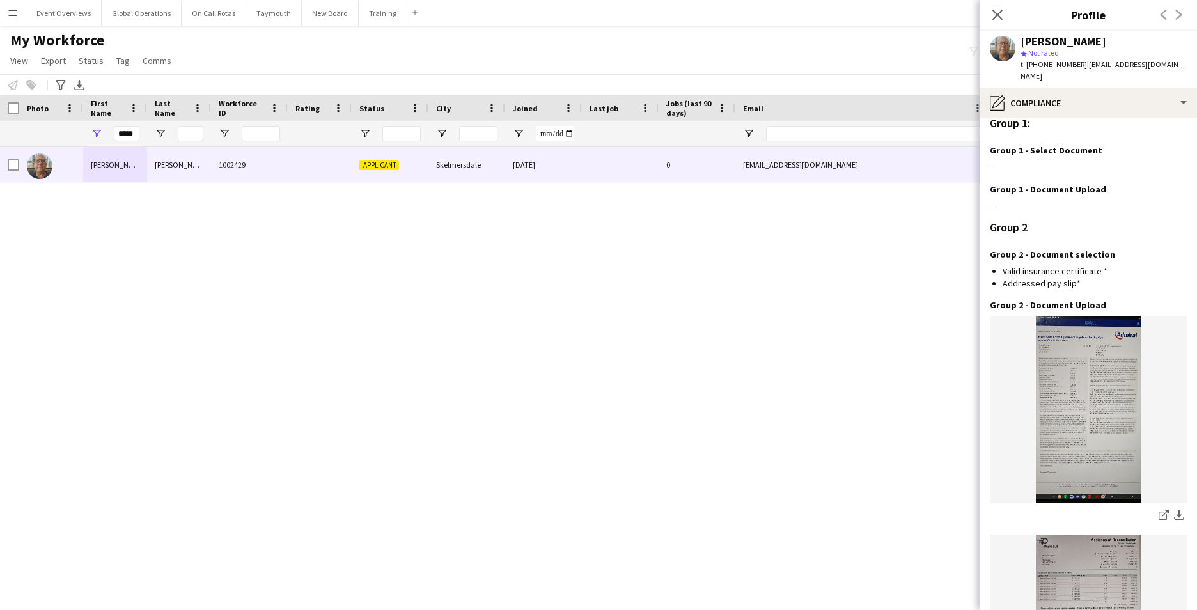
scroll to position [1273, 0]
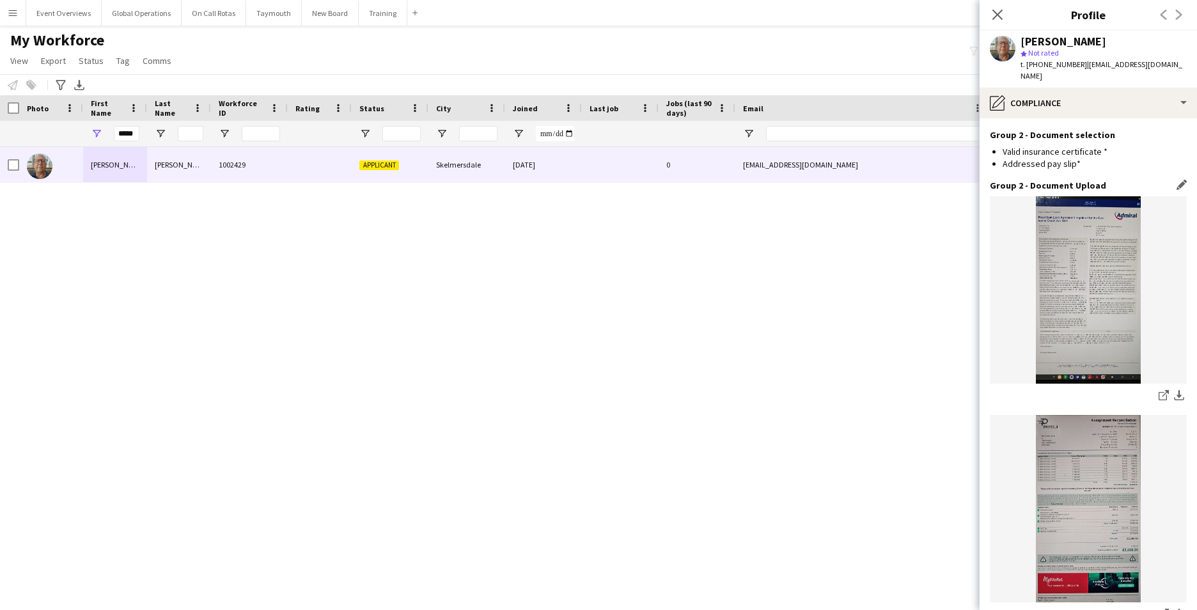
click at [1056, 476] on img at bounding box center [1088, 508] width 197 height 187
click at [1089, 447] on img at bounding box center [1088, 508] width 197 height 187
click at [1091, 444] on img at bounding box center [1088, 508] width 197 height 187
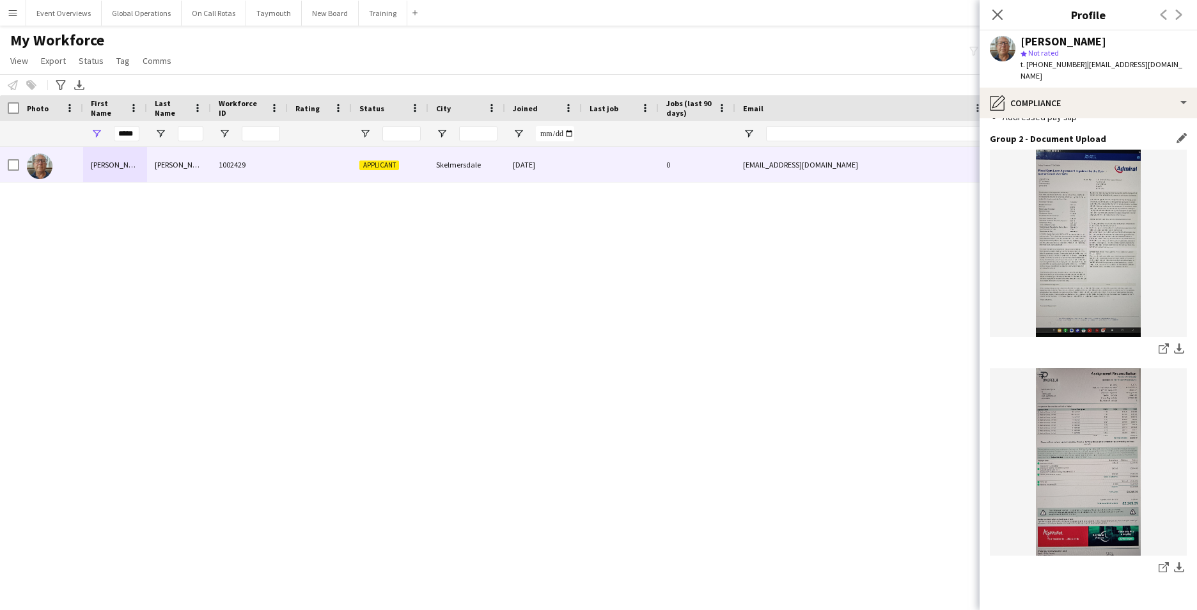
scroll to position [1344, 0]
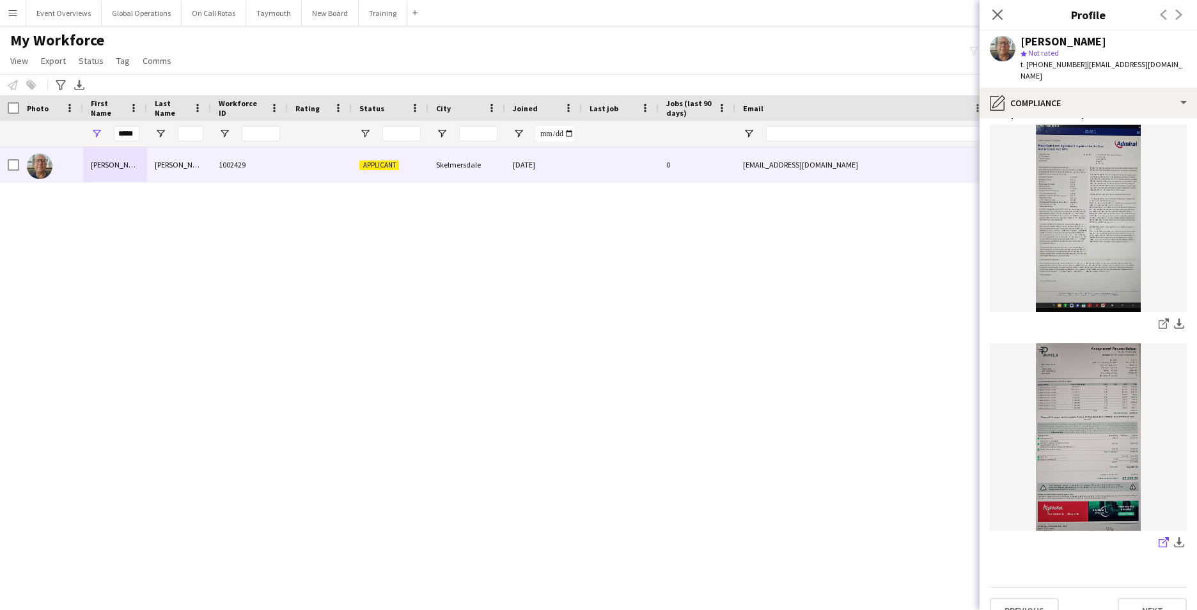
click at [1158, 537] on icon "share-external-link-1" at bounding box center [1163, 542] width 10 height 10
click at [1021, 598] on button "Previous" at bounding box center [1024, 611] width 69 height 26
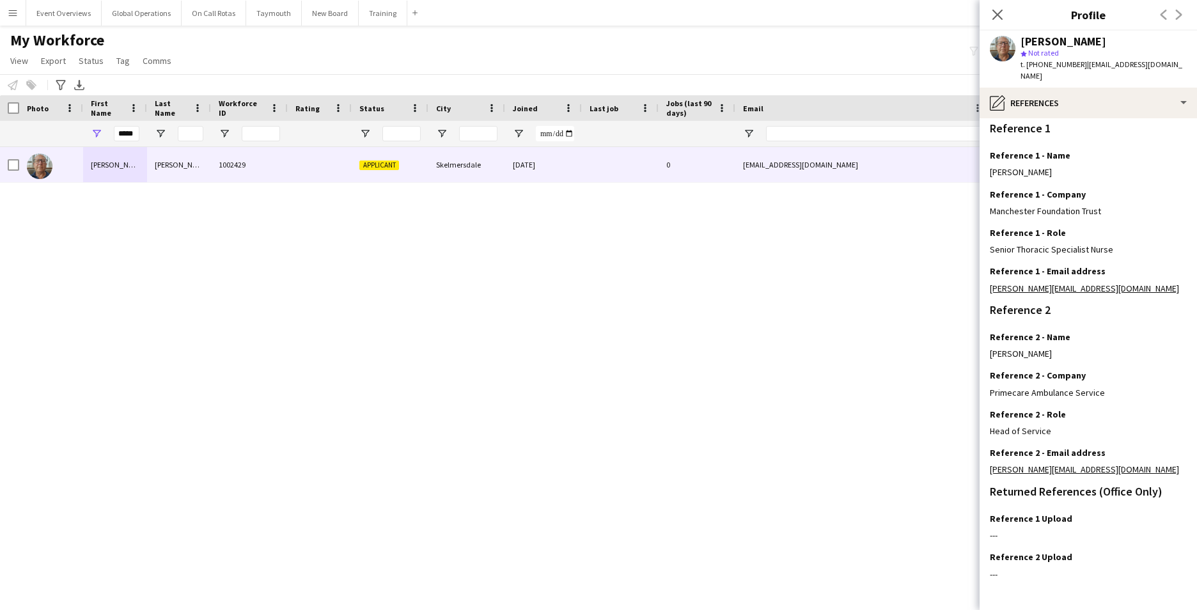
scroll to position [153, 0]
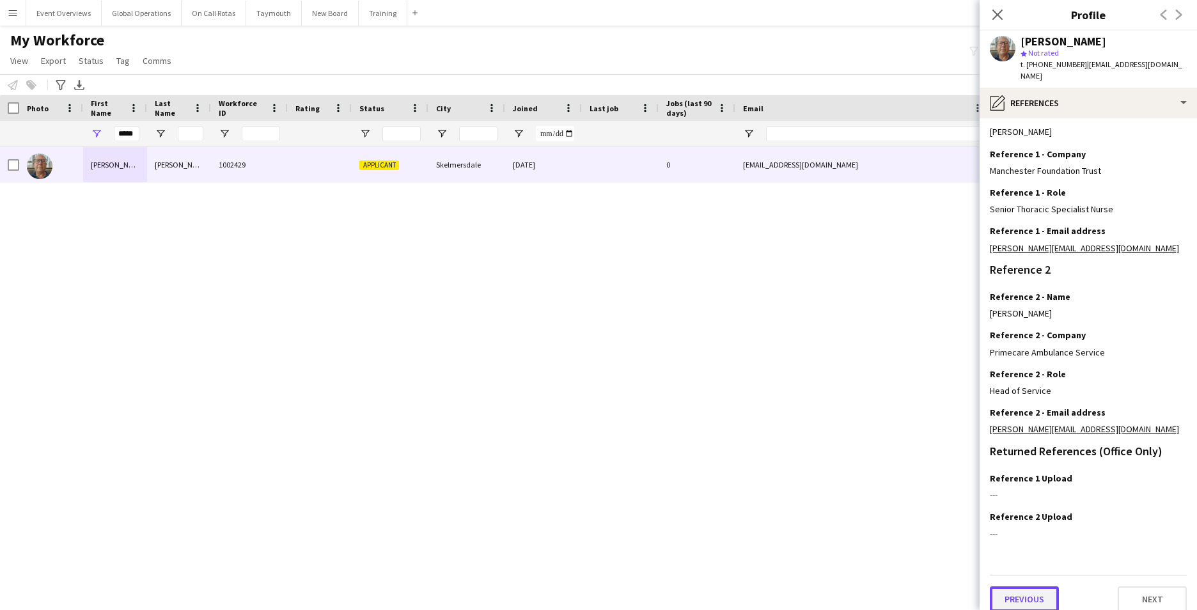
click at [1016, 586] on button "Previous" at bounding box center [1024, 599] width 69 height 26
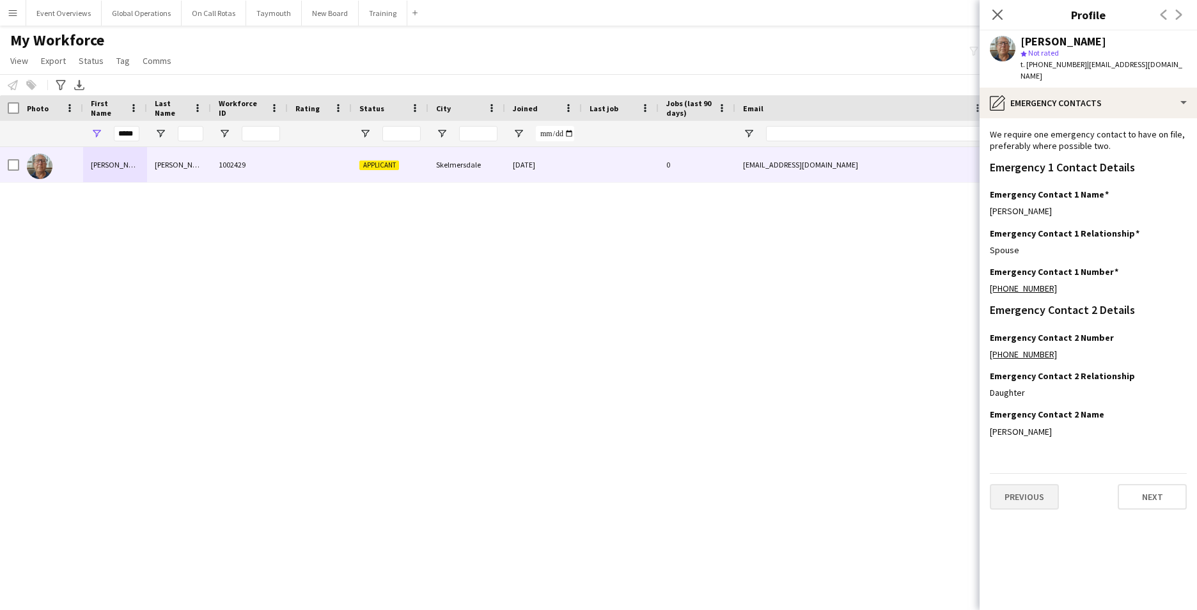
scroll to position [0, 0]
click at [1027, 484] on button "Previous" at bounding box center [1024, 497] width 69 height 26
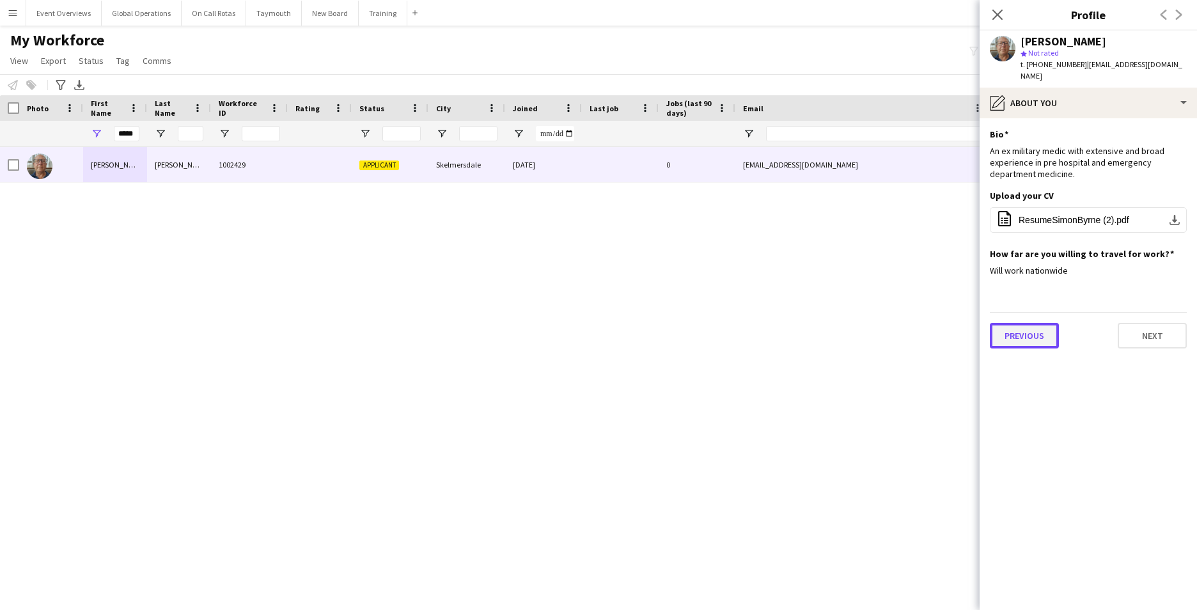
click at [1023, 323] on button "Previous" at bounding box center [1024, 336] width 69 height 26
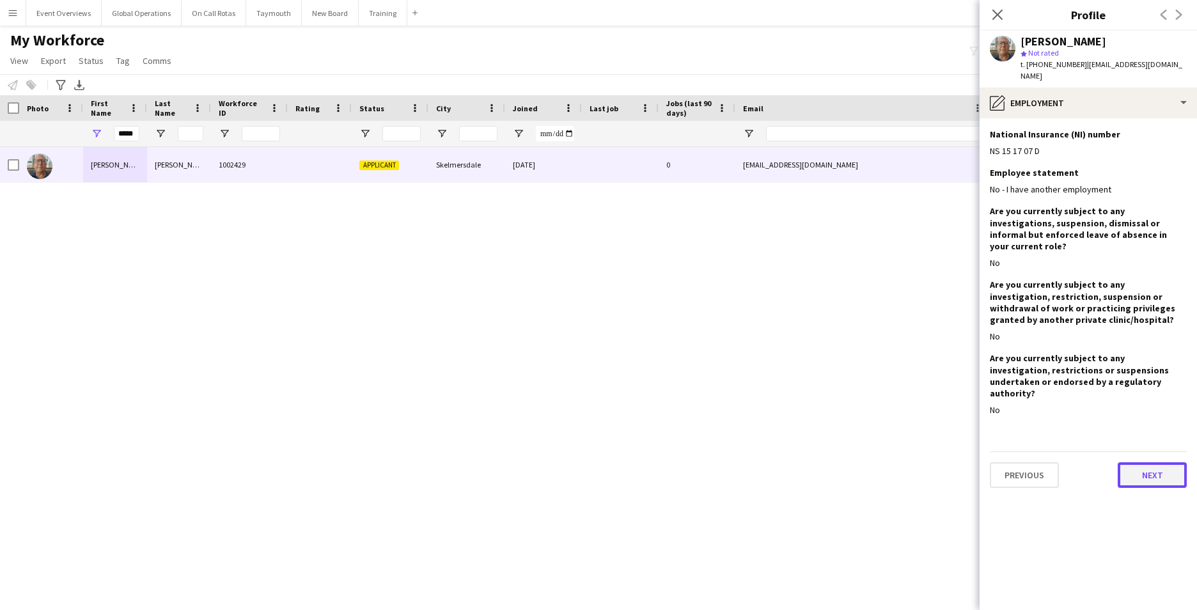
click at [1153, 462] on button "Next" at bounding box center [1151, 475] width 69 height 26
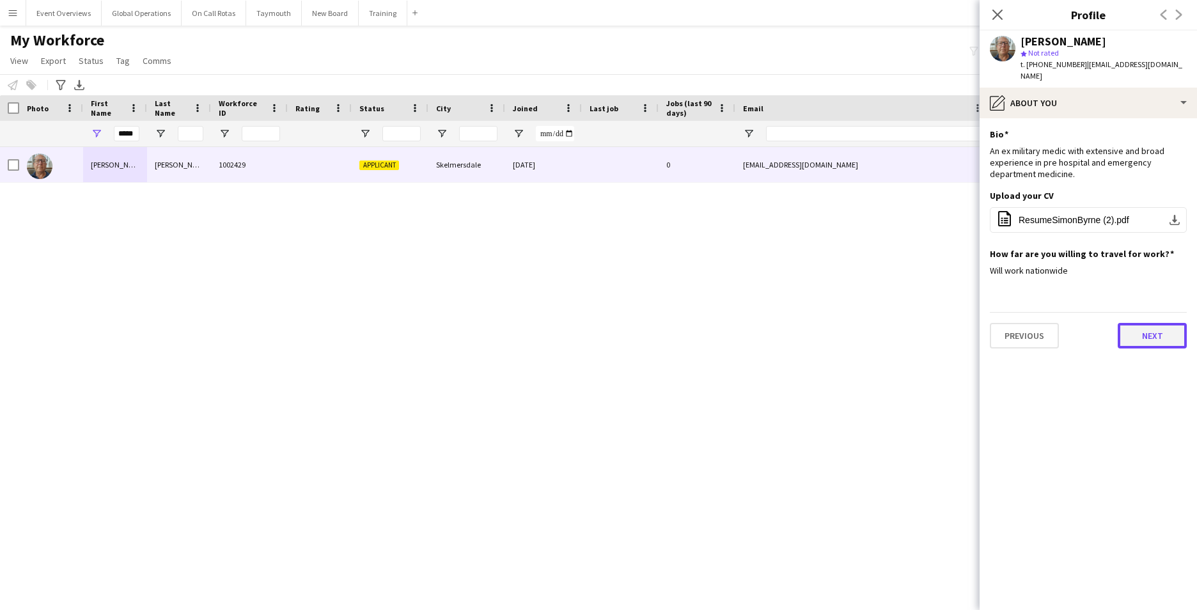
click at [1142, 327] on button "Next" at bounding box center [1151, 336] width 69 height 26
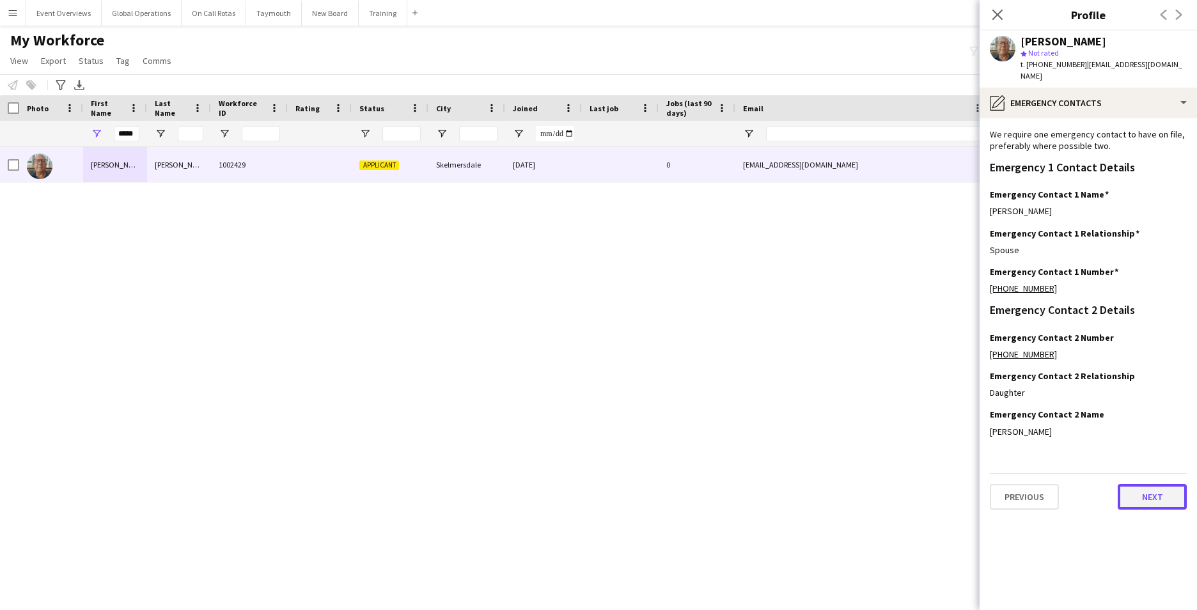
click at [1144, 484] on button "Next" at bounding box center [1151, 497] width 69 height 26
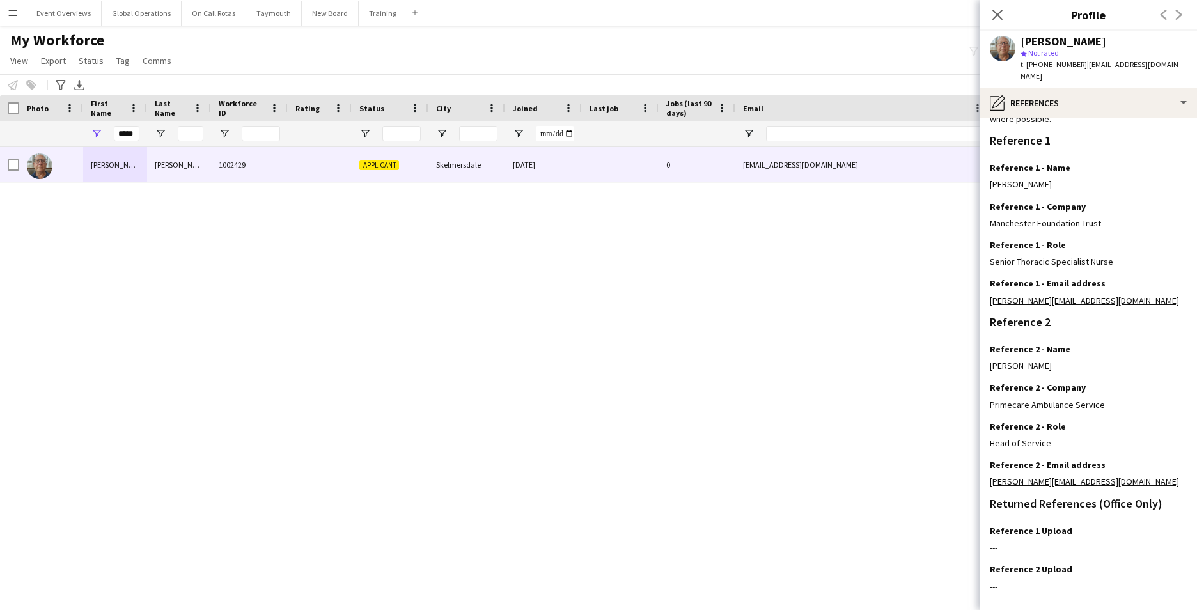
scroll to position [153, 0]
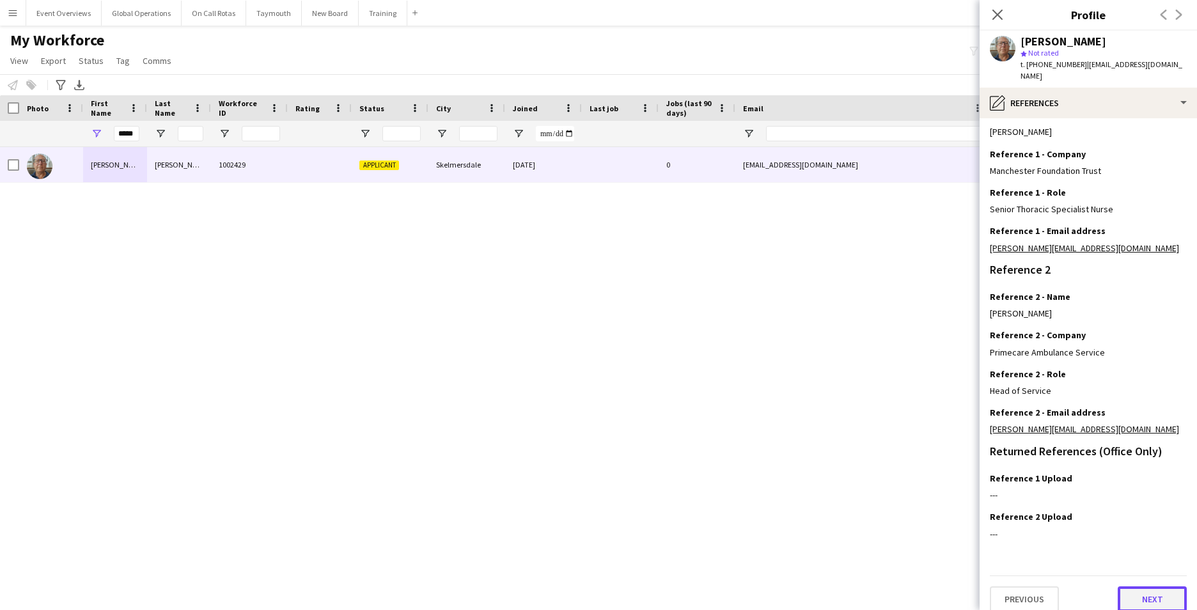
click at [1135, 586] on button "Next" at bounding box center [1151, 599] width 69 height 26
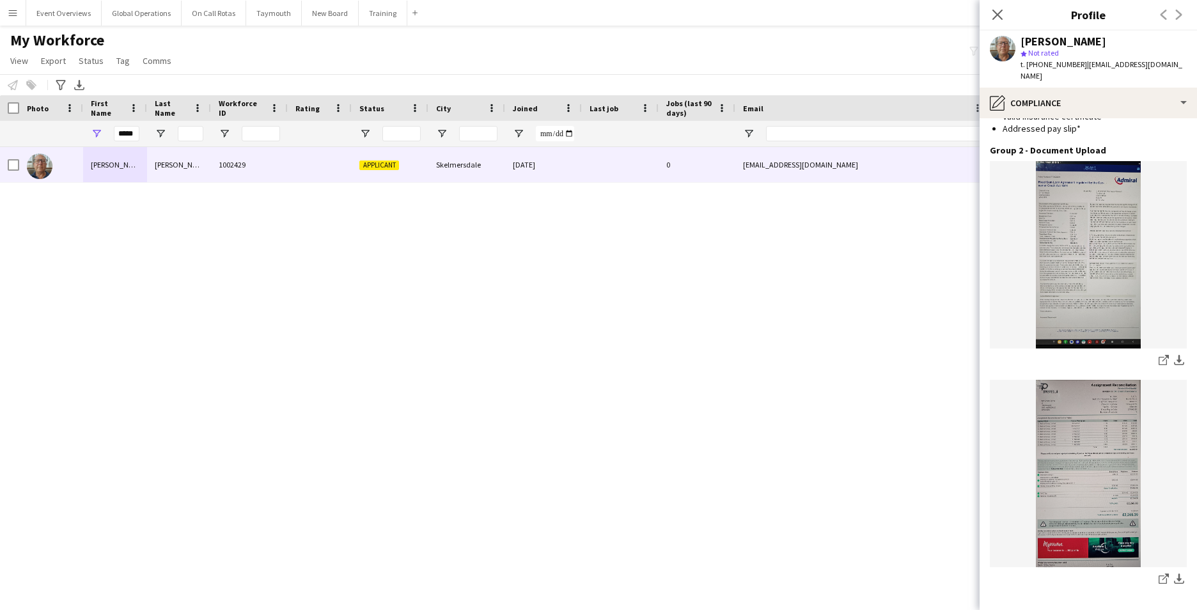
scroll to position [1344, 0]
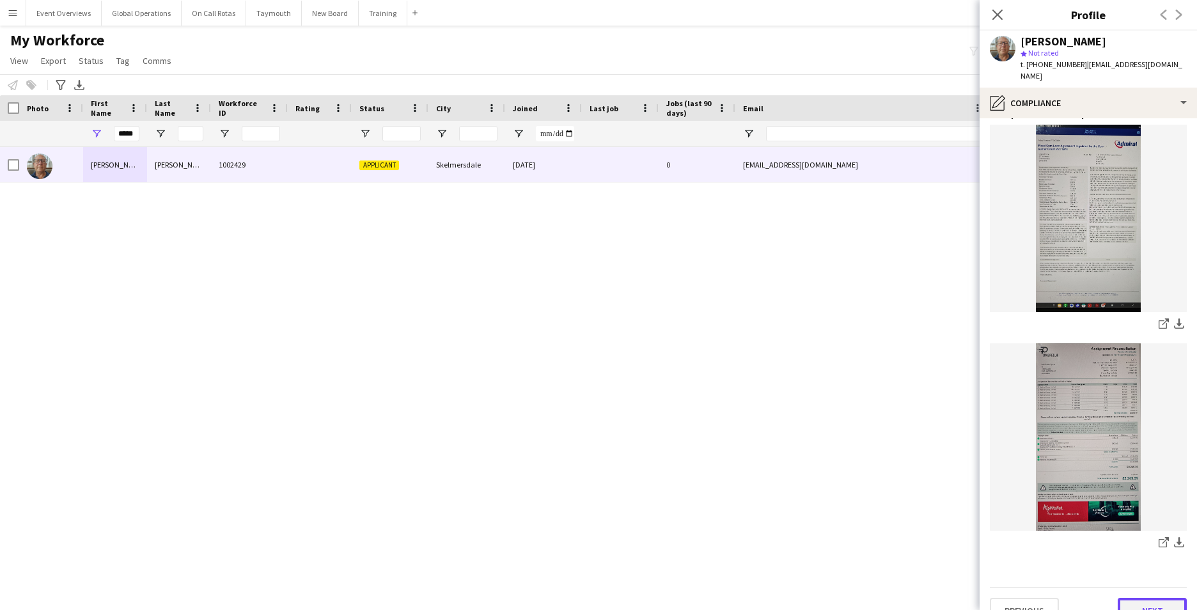
click at [1146, 598] on button "Next" at bounding box center [1151, 611] width 69 height 26
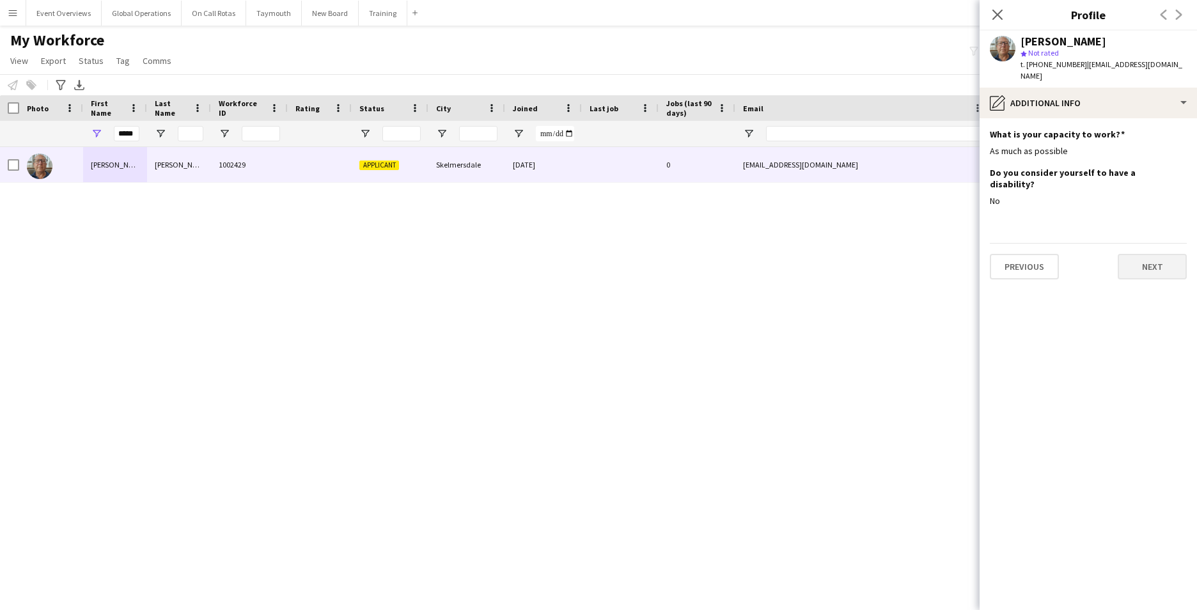
scroll to position [0, 0]
click at [1145, 254] on button "Next" at bounding box center [1151, 267] width 69 height 26
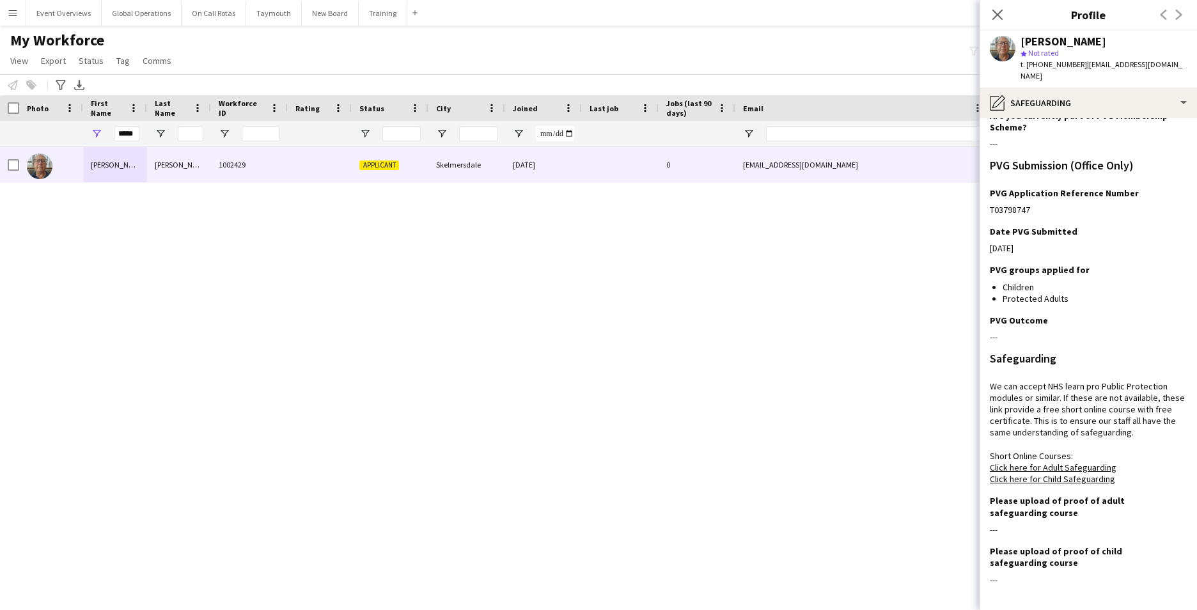
scroll to position [91, 0]
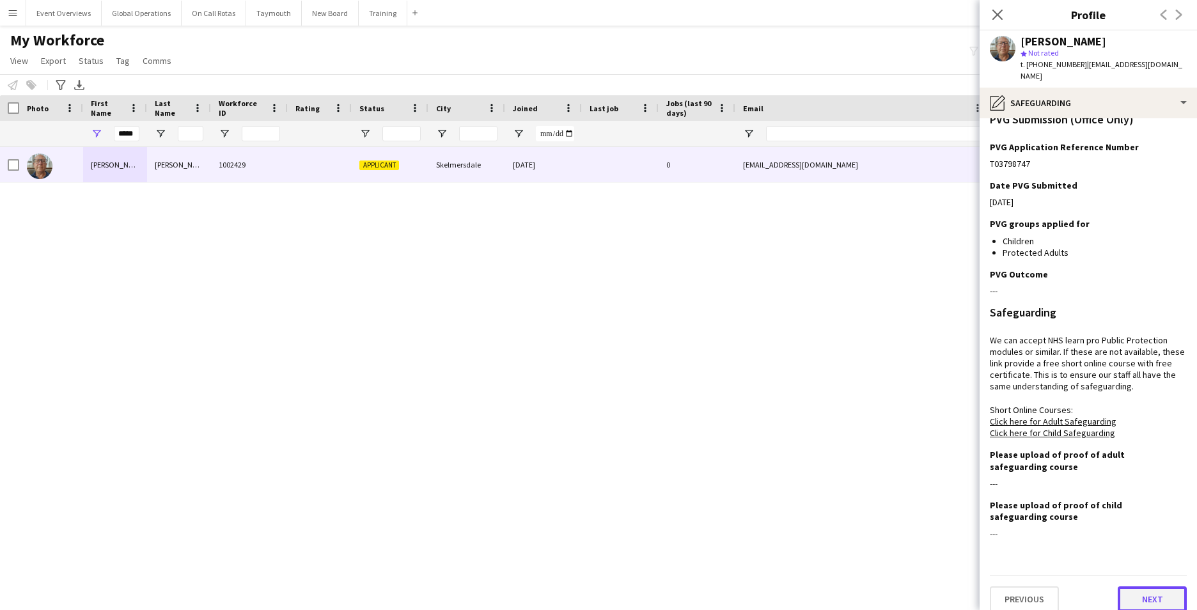
click at [1146, 586] on button "Next" at bounding box center [1151, 599] width 69 height 26
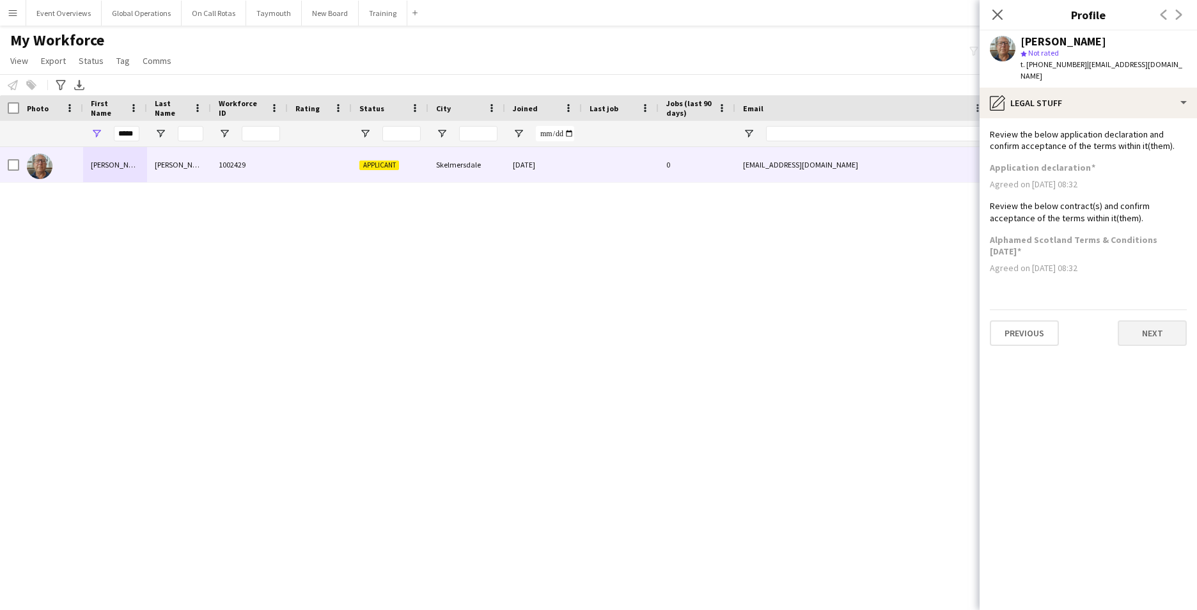
scroll to position [0, 0]
click at [1154, 328] on button "Next" at bounding box center [1151, 333] width 69 height 26
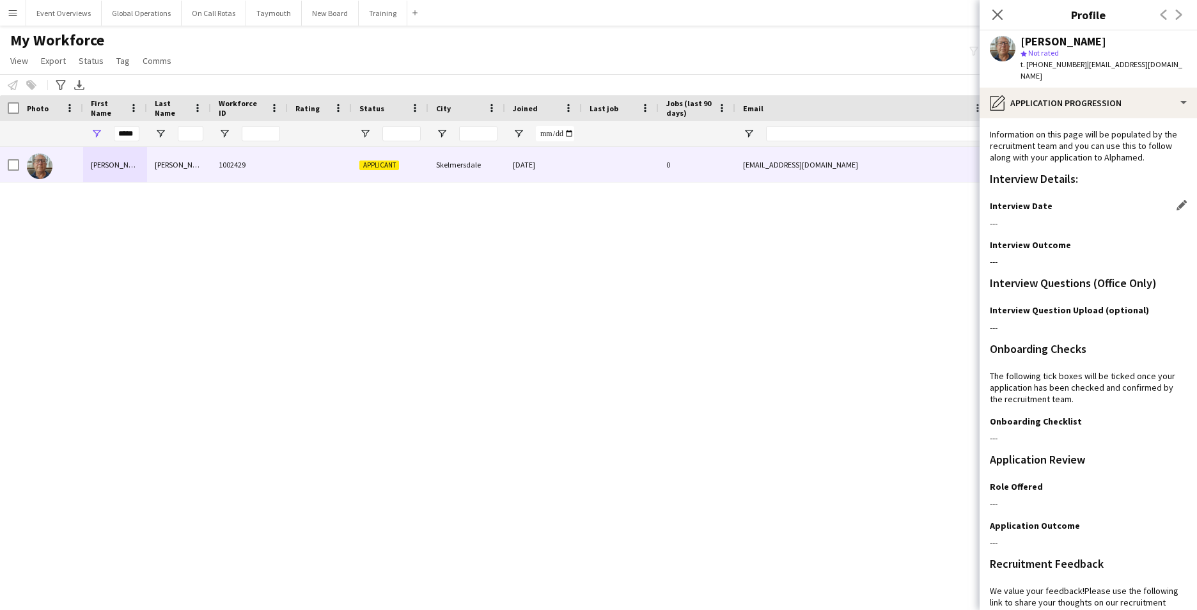
click at [1078, 200] on div "Interview Date Edit this field" at bounding box center [1088, 206] width 197 height 12
click at [1163, 200] on div "Interview Date Edit this field" at bounding box center [1088, 206] width 197 height 12
click at [1176, 200] on app-icon "Edit this field" at bounding box center [1181, 205] width 10 height 10
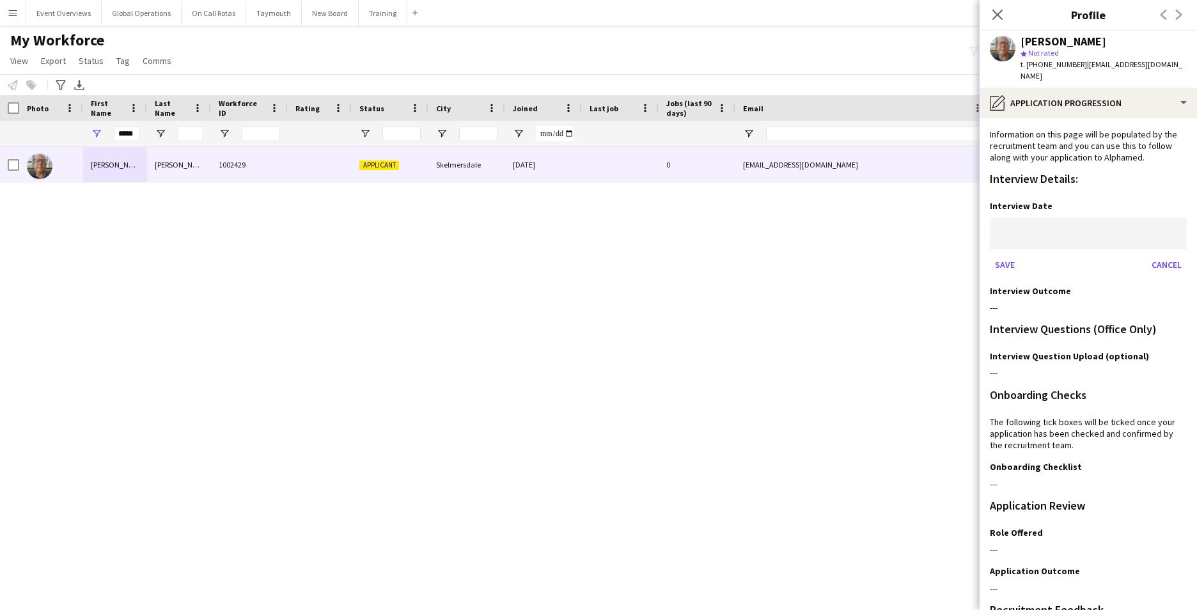
click at [1009, 222] on body "Menu Boards Boards Boards All jobs Status Workforce Workforce My Workforce Recr…" at bounding box center [598, 305] width 1197 height 610
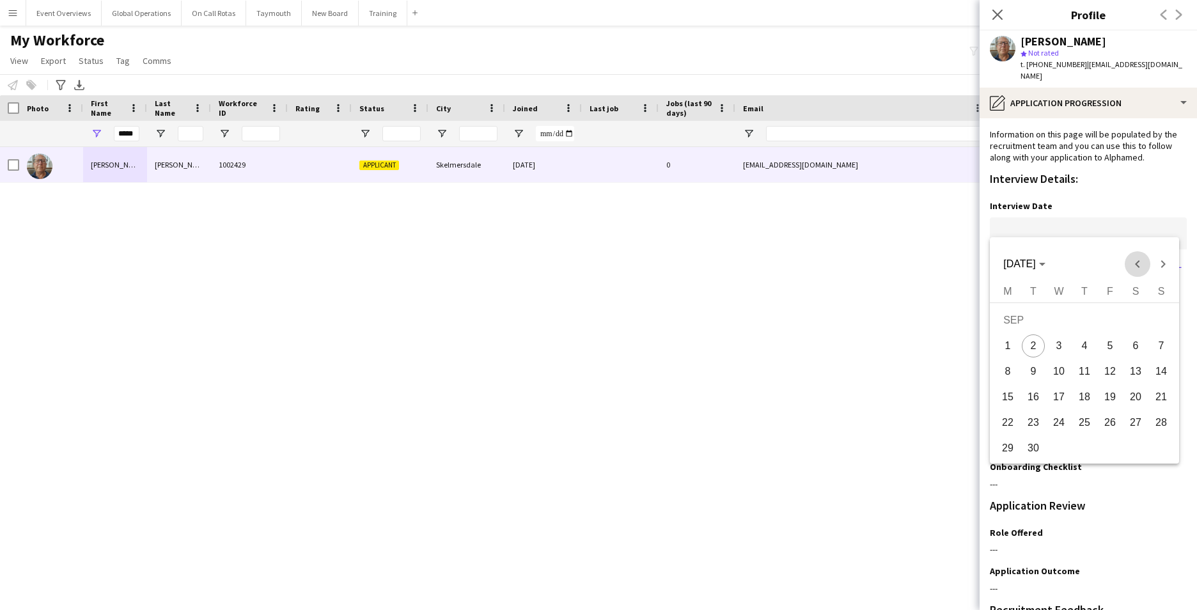
click at [1133, 260] on span "Previous month" at bounding box center [1137, 264] width 26 height 26
click at [1107, 399] on span "18" at bounding box center [1109, 396] width 23 height 23
type input "**********"
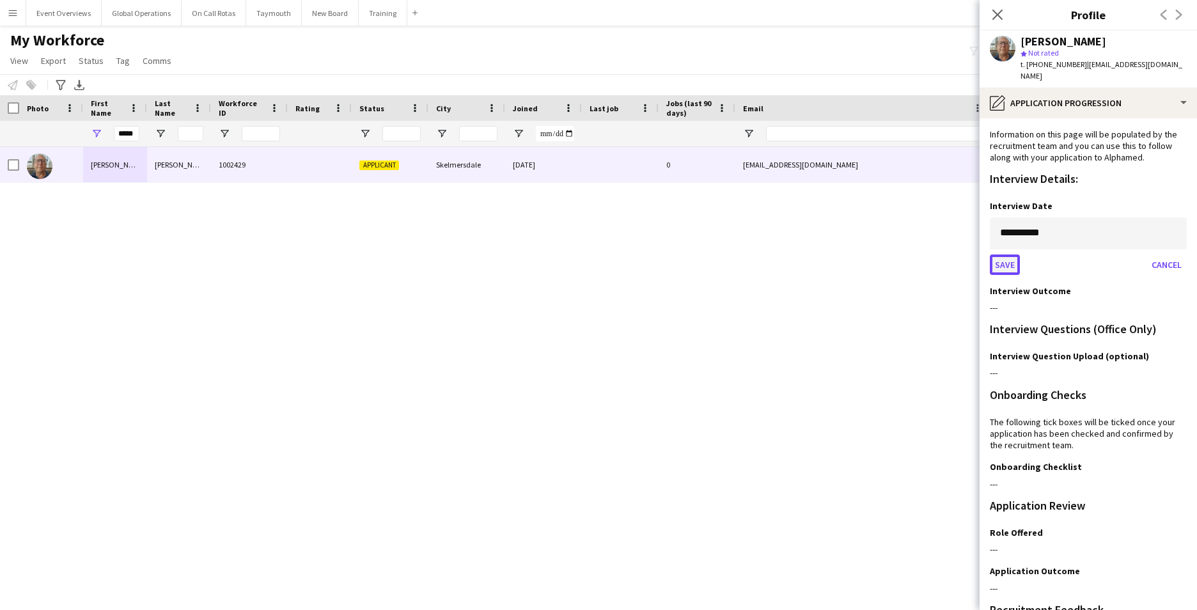
click at [999, 254] on button "Save" at bounding box center [1005, 264] width 30 height 20
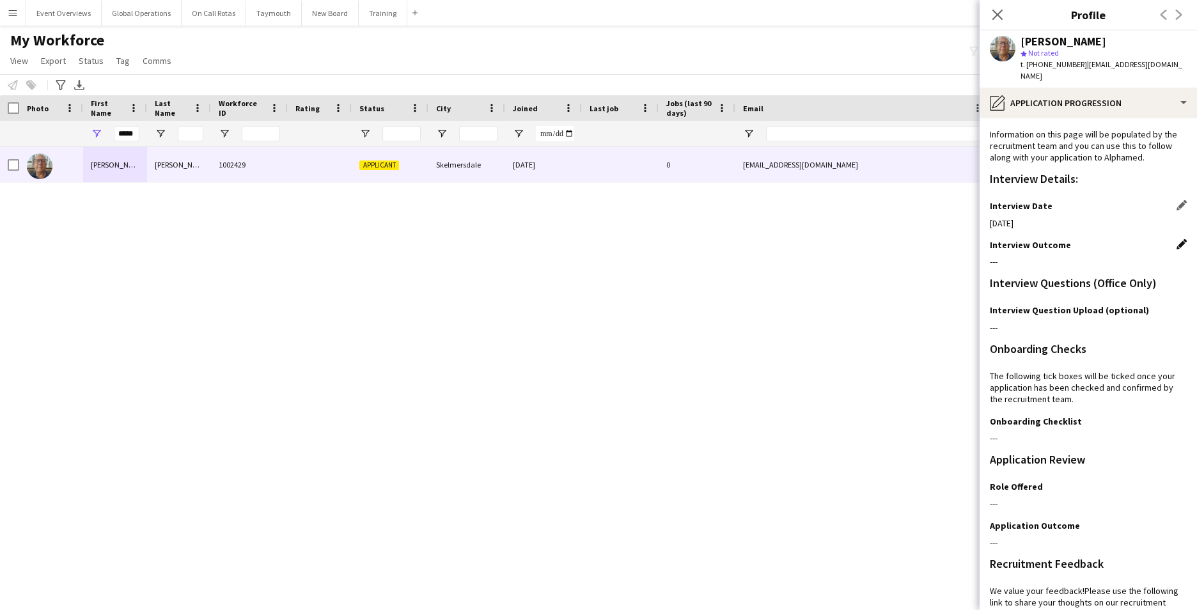
click at [1176, 239] on app-icon "Edit this field" at bounding box center [1181, 244] width 10 height 10
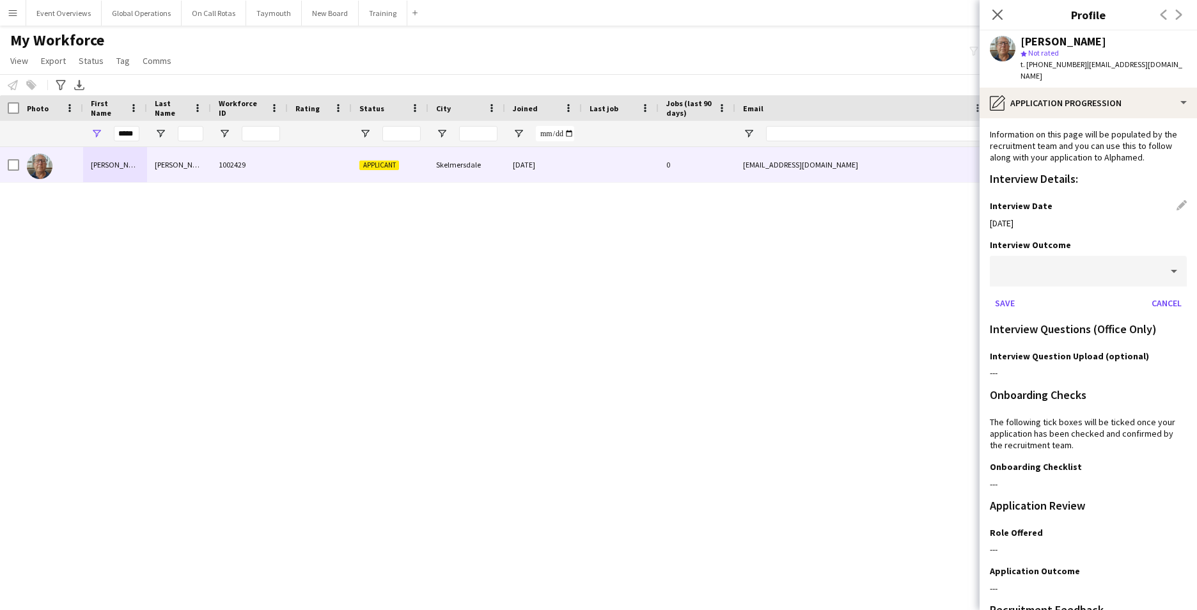
click at [1009, 261] on div at bounding box center [1075, 271] width 171 height 31
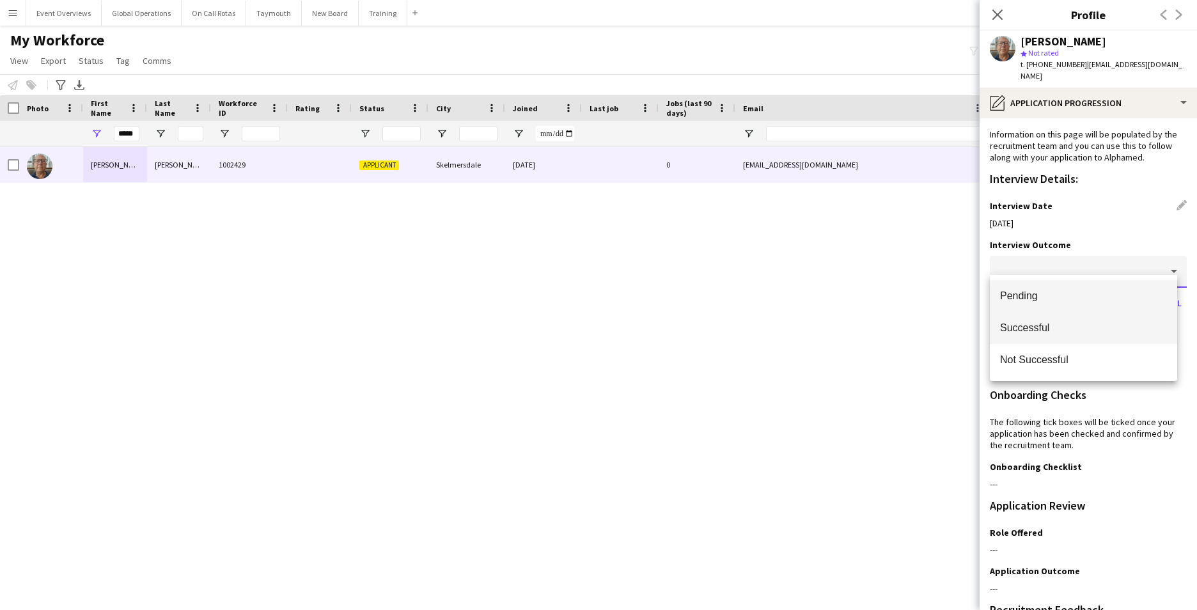
click at [1034, 326] on span "Successful" at bounding box center [1083, 328] width 167 height 12
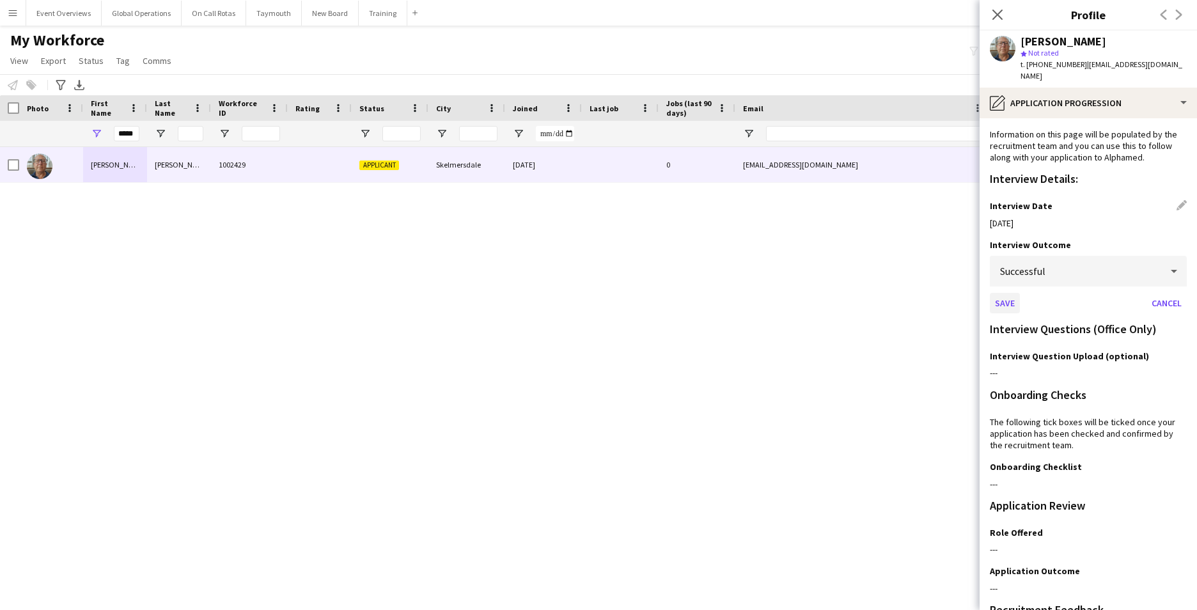
drag, startPoint x: 985, startPoint y: 282, endPoint x: 993, endPoint y: 286, distance: 8.6
click at [987, 284] on app-section-data-types "Information on this page will be populated by the recruitment team and you can …" at bounding box center [1087, 364] width 217 height 492
click at [1000, 293] on button "Save" at bounding box center [1005, 303] width 30 height 20
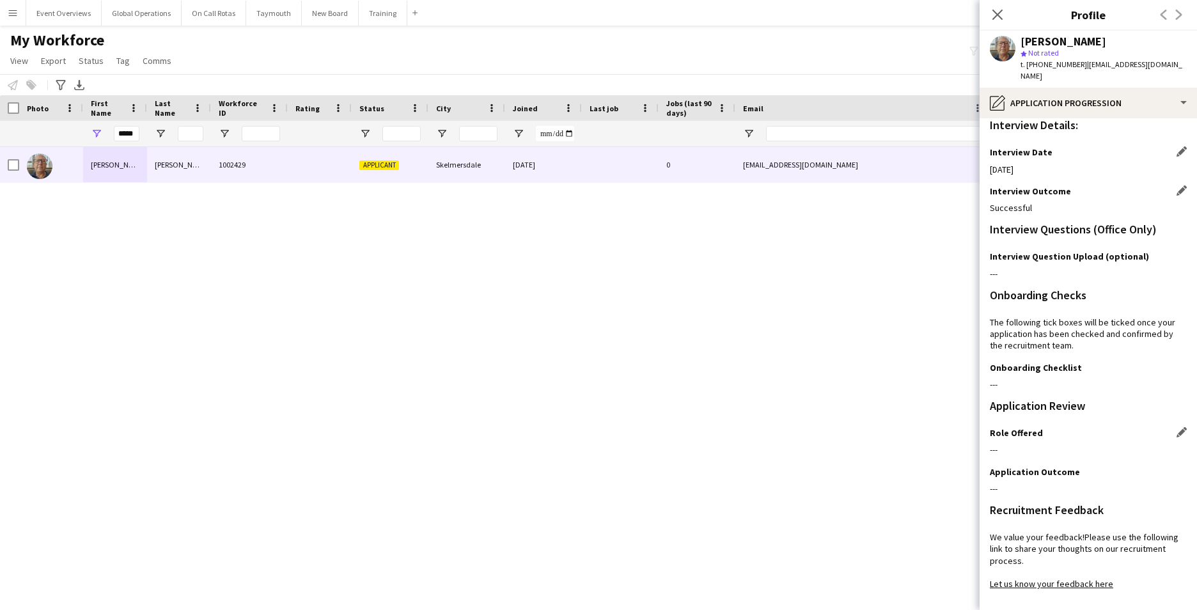
scroll to position [104, 0]
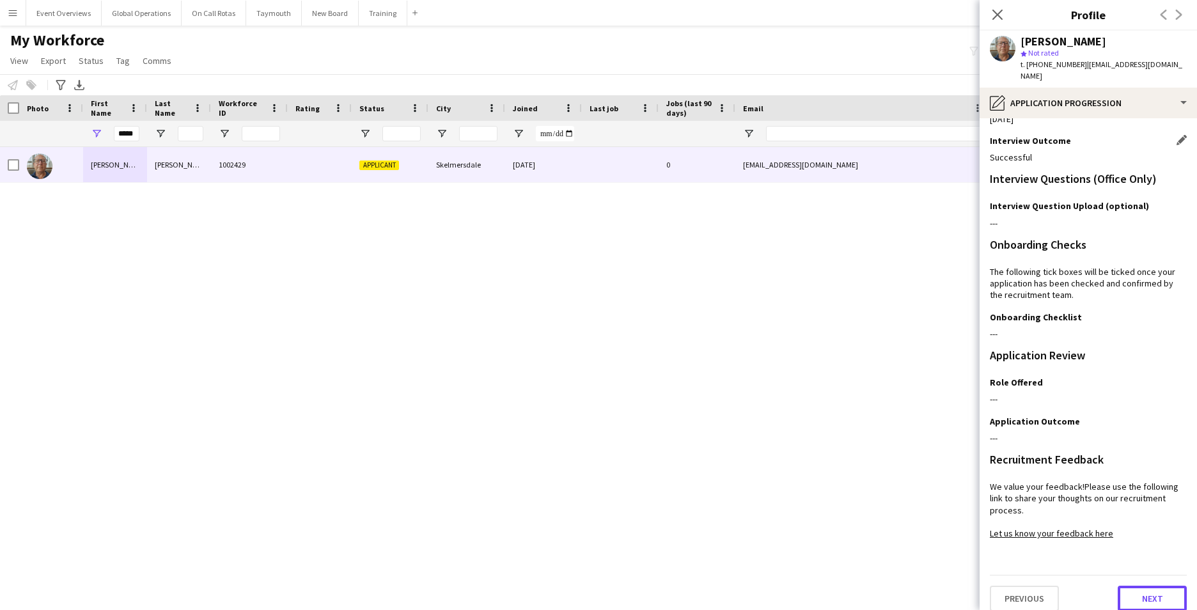
click at [1149, 586] on button "Next" at bounding box center [1151, 599] width 69 height 26
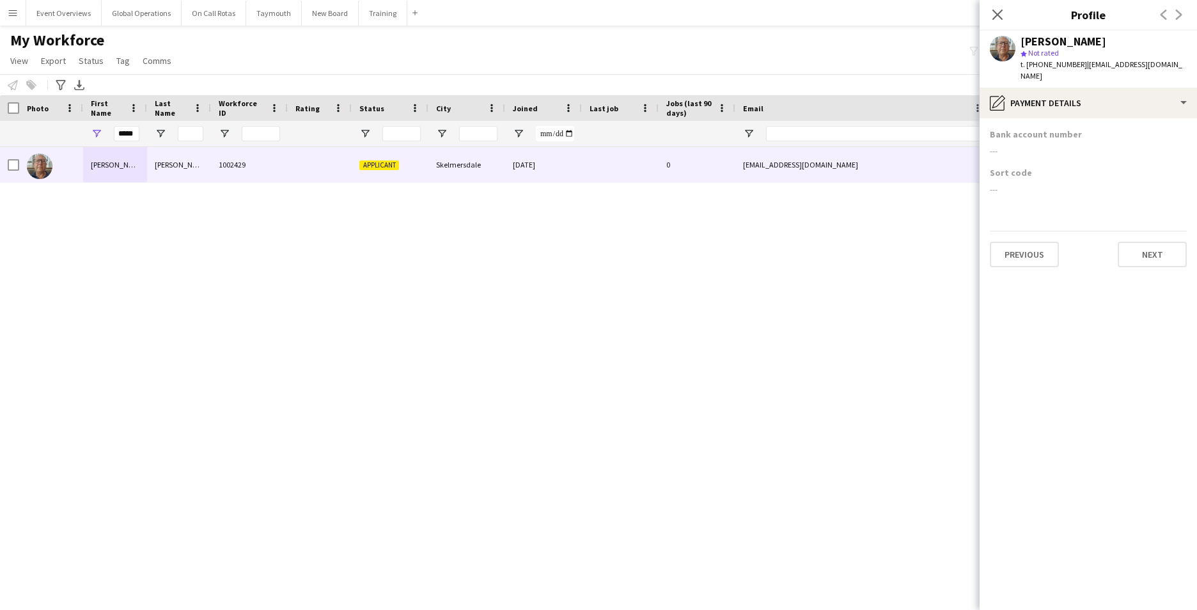
scroll to position [0, 0]
click at [1148, 249] on button "Next" at bounding box center [1151, 255] width 69 height 26
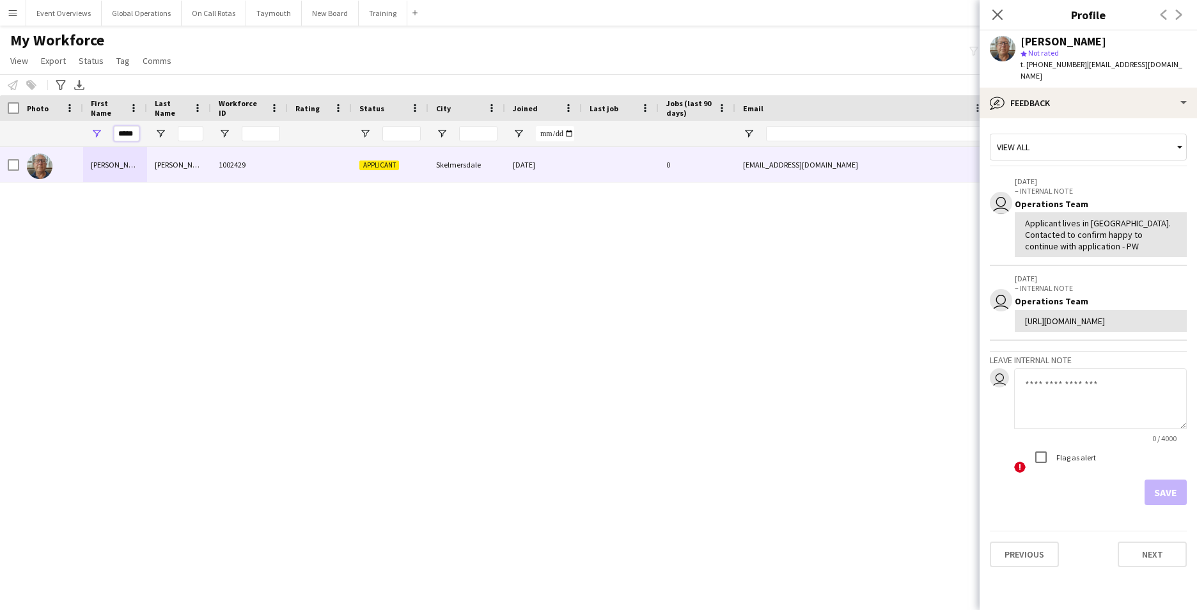
drag, startPoint x: 135, startPoint y: 128, endPoint x: 137, endPoint y: 137, distance: 9.3
click at [134, 132] on input "*****" at bounding box center [127, 133] width 26 height 15
type input "*"
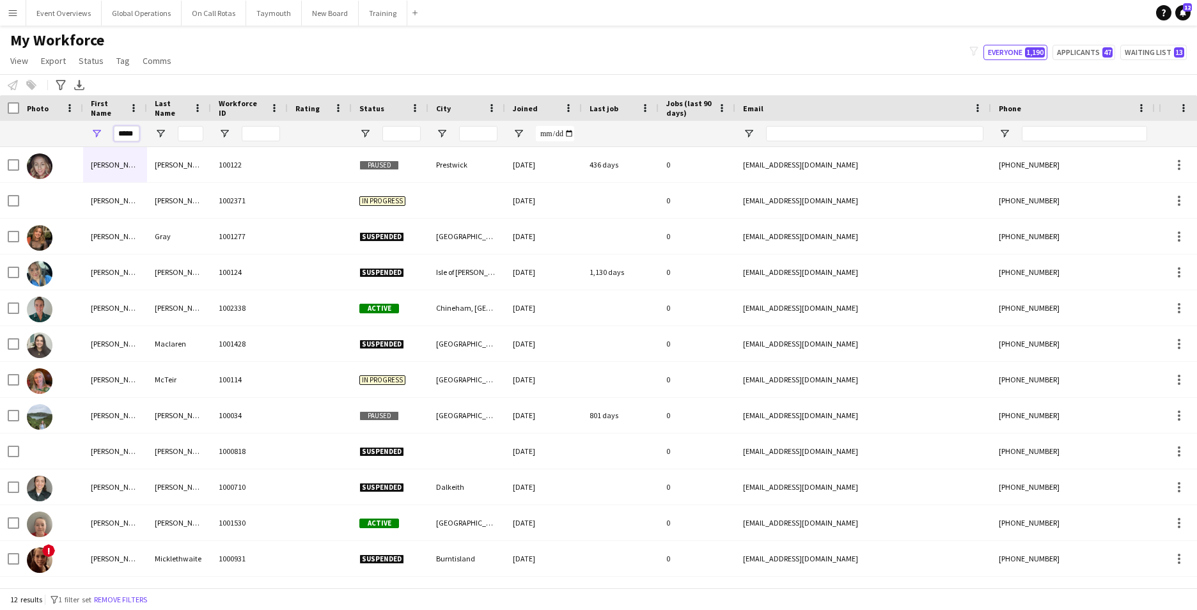
type input "*****"
click at [614, 1] on app-navbar "Menu Boards Boards Boards All jobs Status Workforce Workforce My Workforce Recr…" at bounding box center [598, 13] width 1197 height 26
click at [188, 137] on input "Last Name Filter Input" at bounding box center [191, 133] width 26 height 15
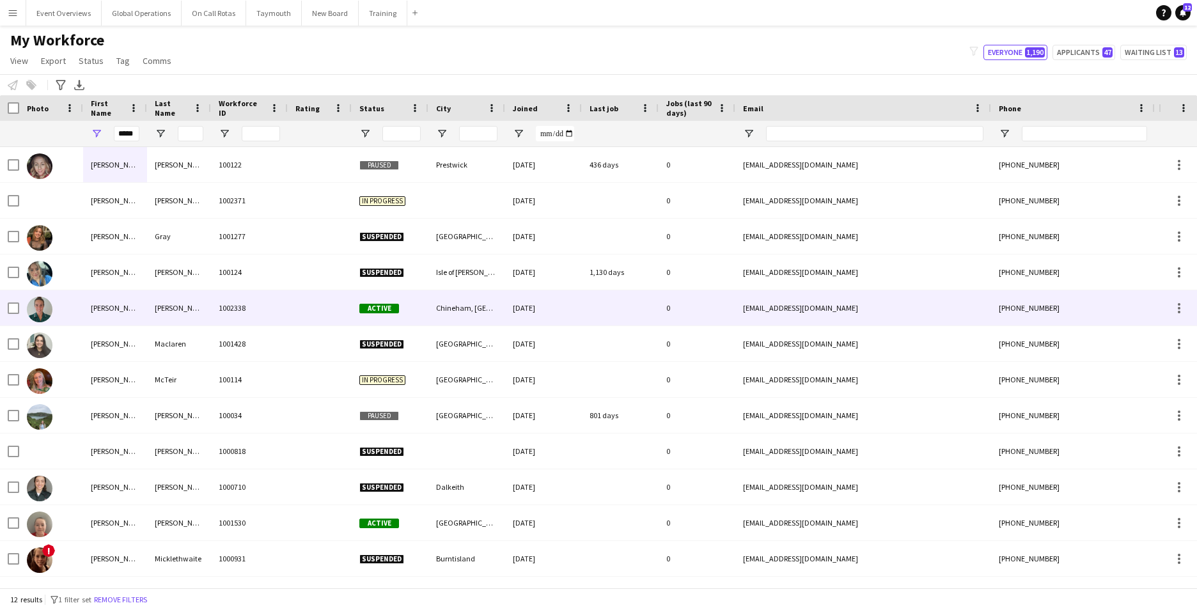
click at [97, 302] on div "[PERSON_NAME]" at bounding box center [115, 307] width 64 height 35
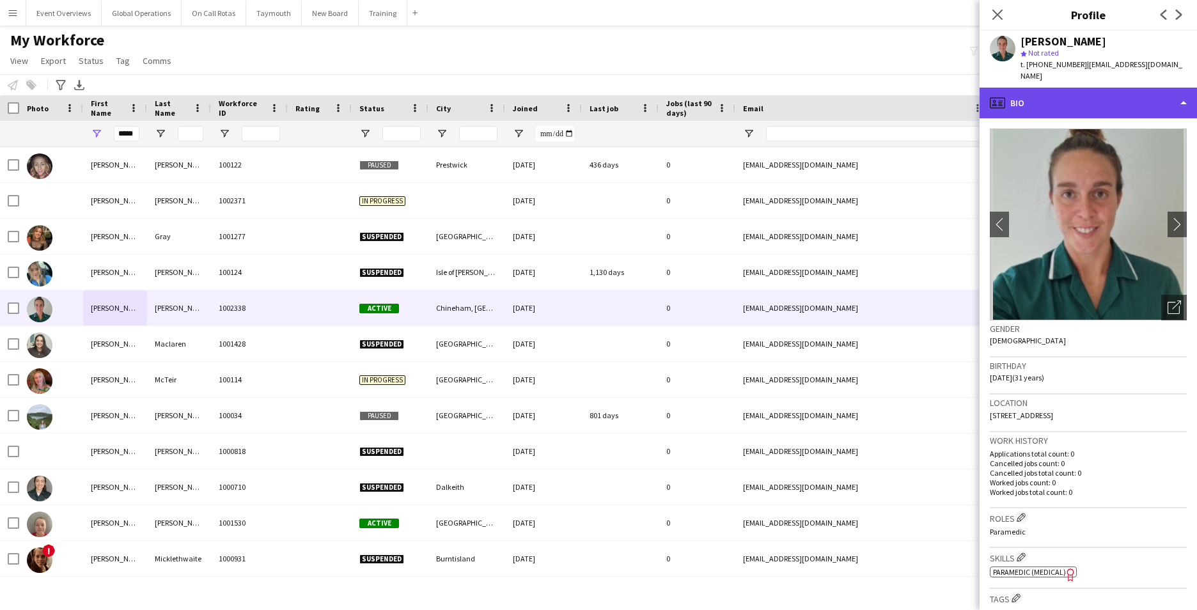
click at [1181, 90] on div "profile Bio" at bounding box center [1087, 103] width 217 height 31
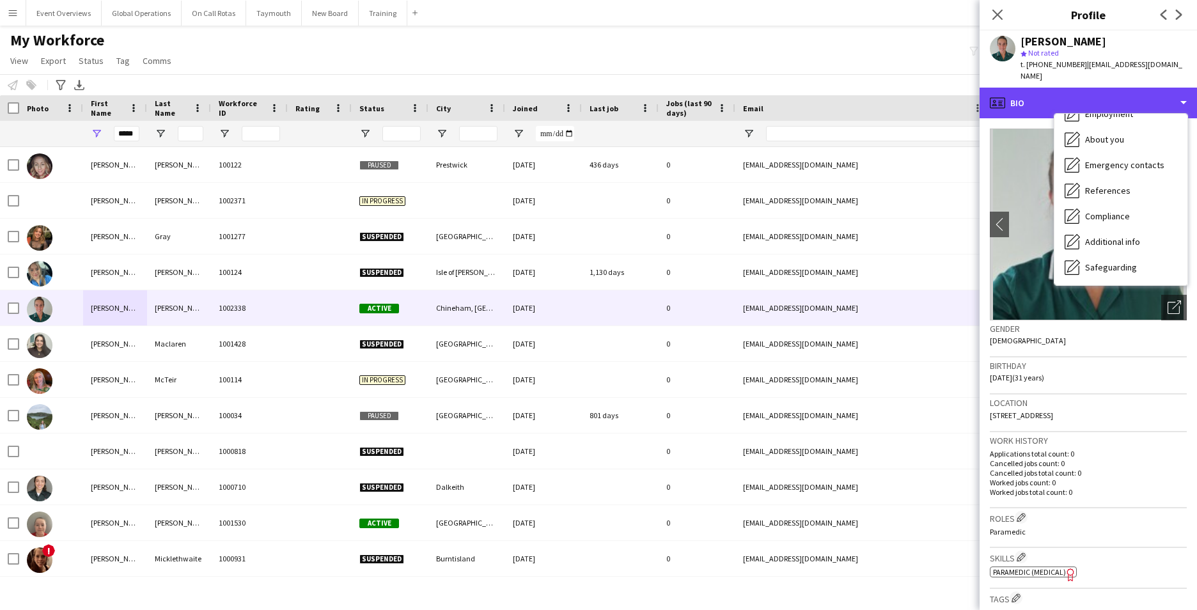
scroll to position [222, 0]
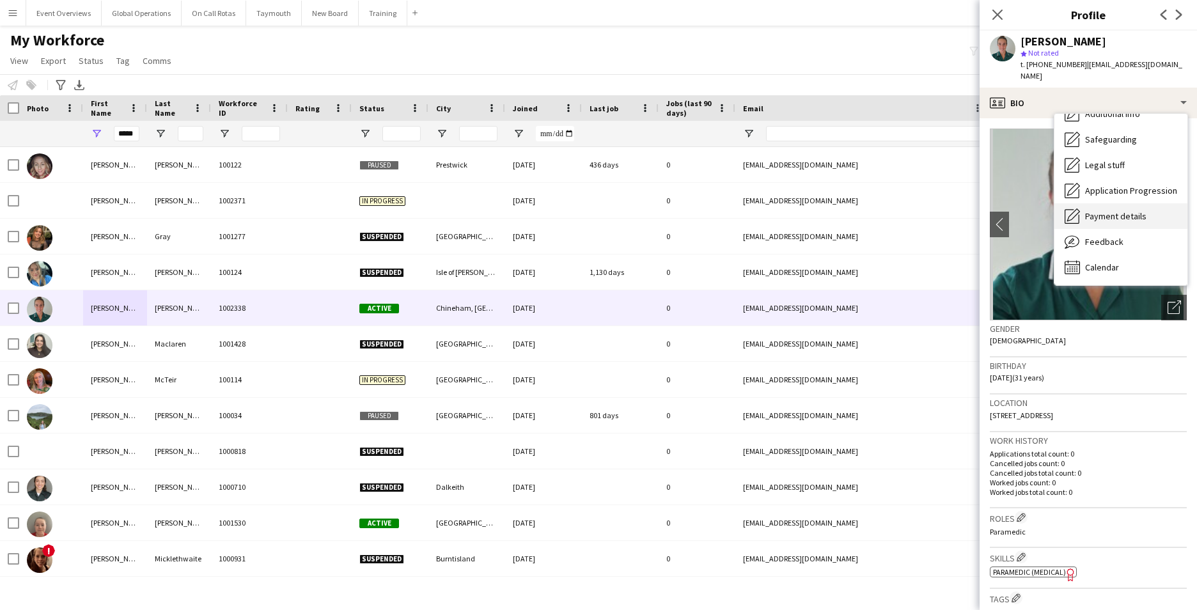
click at [1126, 210] on span "Payment details" at bounding box center [1115, 216] width 61 height 12
